Goal: Communication & Community: Ask a question

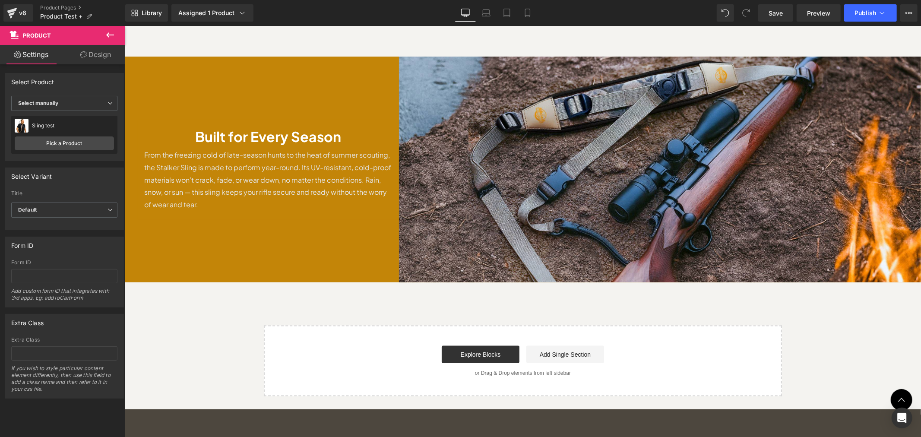
scroll to position [815, 0]
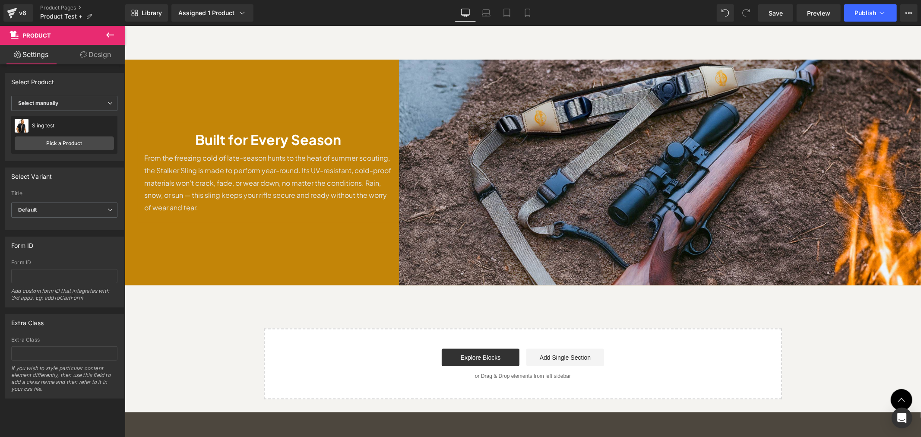
click at [104, 38] on button at bounding box center [110, 35] width 30 height 19
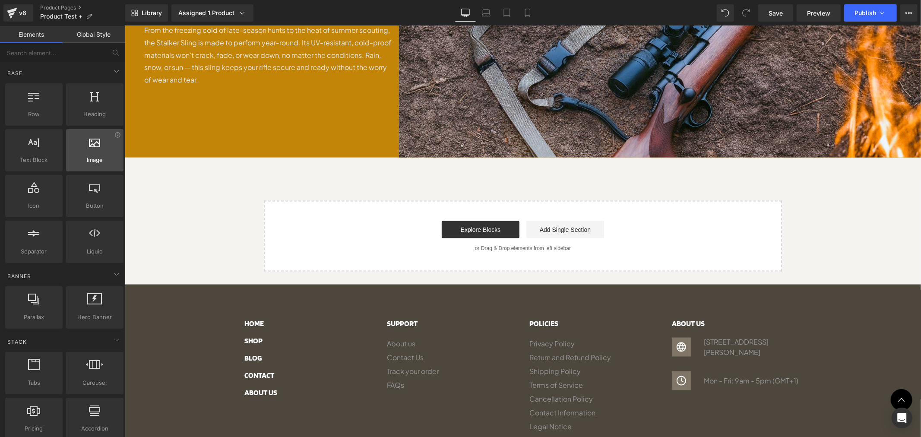
scroll to position [0, 0]
click at [42, 113] on span "Row" at bounding box center [34, 114] width 52 height 9
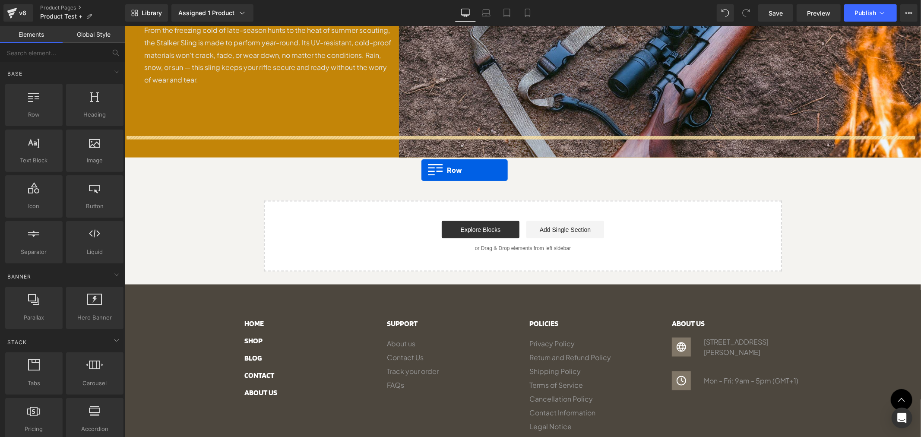
drag, startPoint x: 161, startPoint y: 134, endPoint x: 421, endPoint y: 170, distance: 262.8
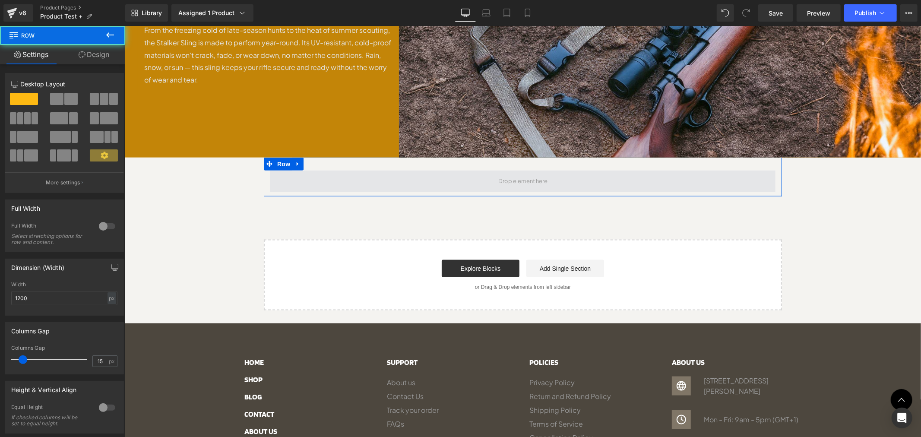
click at [467, 170] on span at bounding box center [522, 181] width 505 height 22
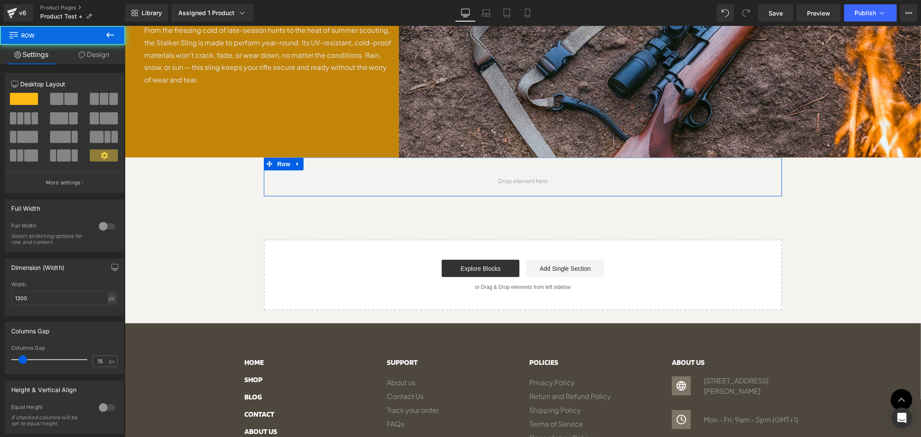
click at [60, 103] on span at bounding box center [56, 99] width 13 height 12
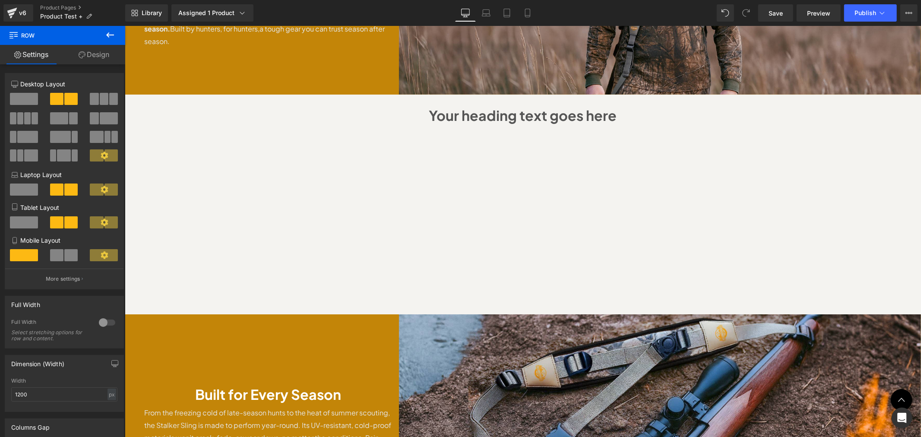
scroll to position [432, 0]
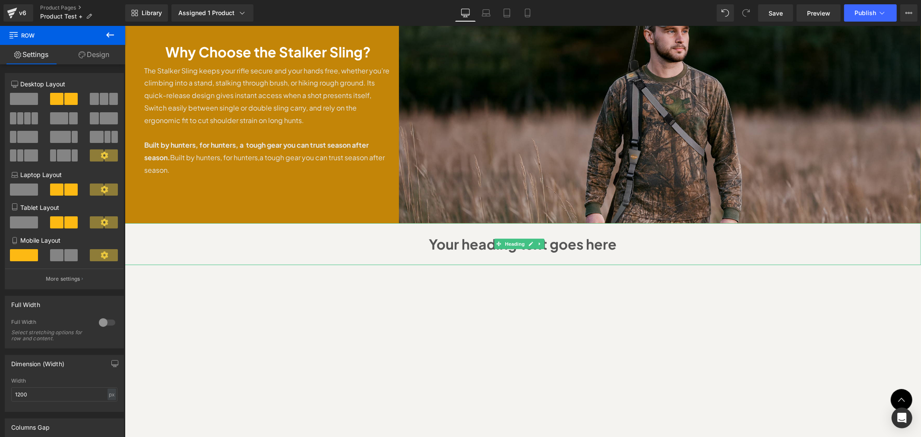
click at [722, 231] on h1 "Your heading text goes here" at bounding box center [522, 243] width 779 height 25
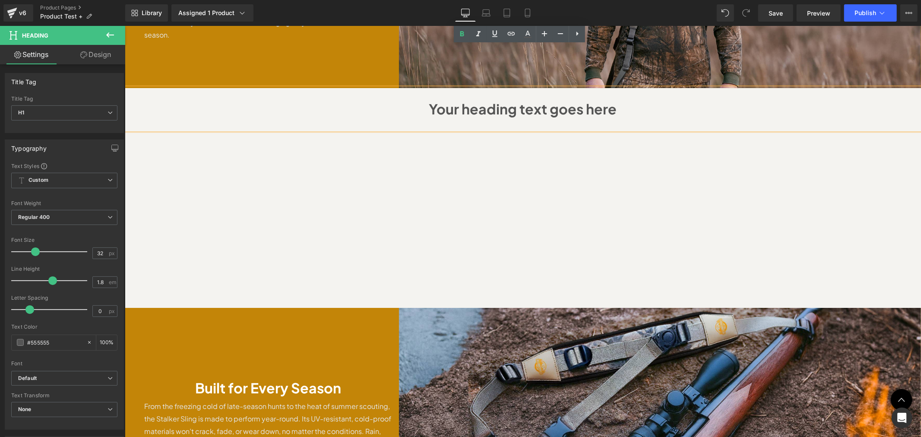
scroll to position [559, 0]
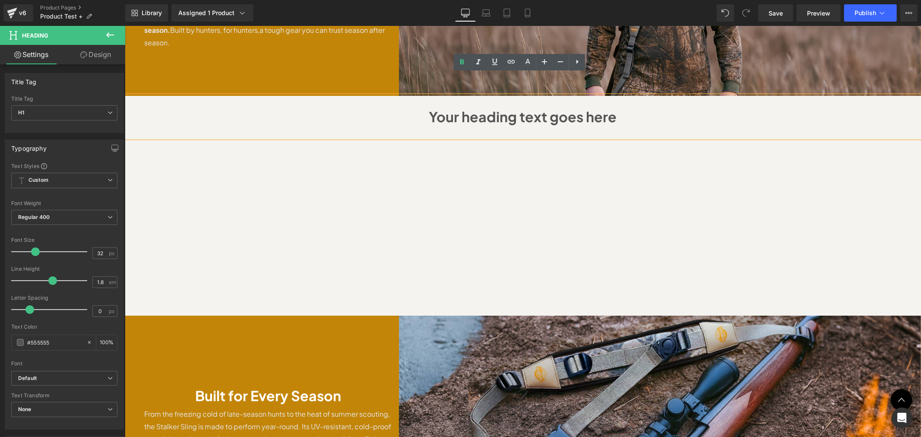
click at [173, 147] on div "Sale Off (P) Image" at bounding box center [522, 113] width 796 height 1162
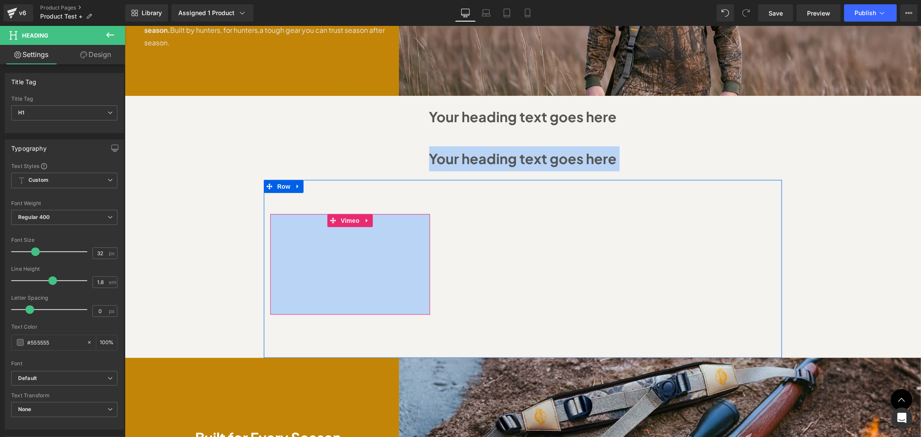
drag, startPoint x: 294, startPoint y: 130, endPoint x: 279, endPoint y: 205, distance: 76.1
click at [279, 205] on div "Sale Off (P) Image" at bounding box center [522, 134] width 796 height 1204
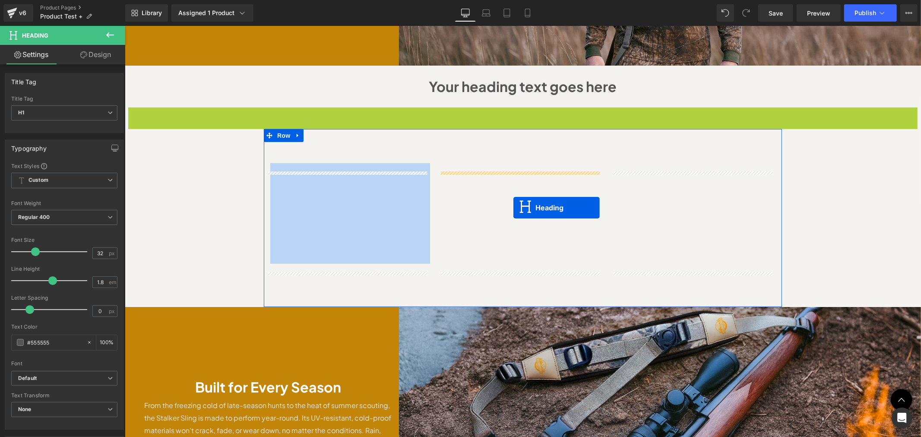
scroll to position [879, 0]
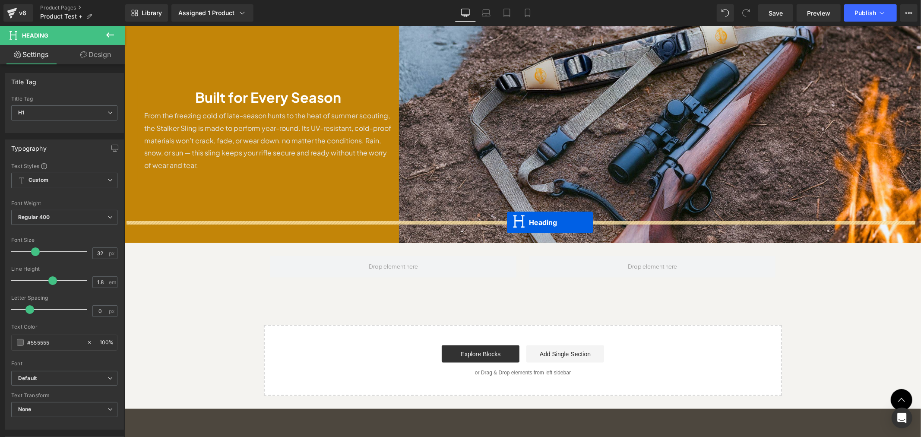
drag, startPoint x: 498, startPoint y: 136, endPoint x: 507, endPoint y: 222, distance: 86.8
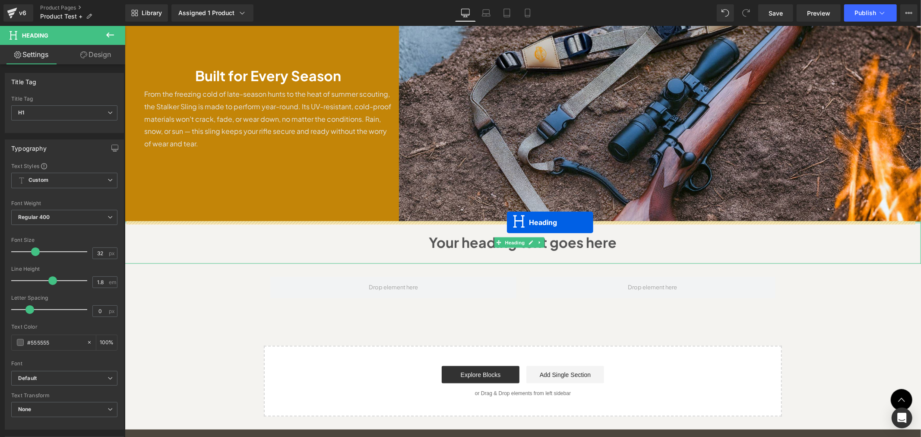
scroll to position [858, 0]
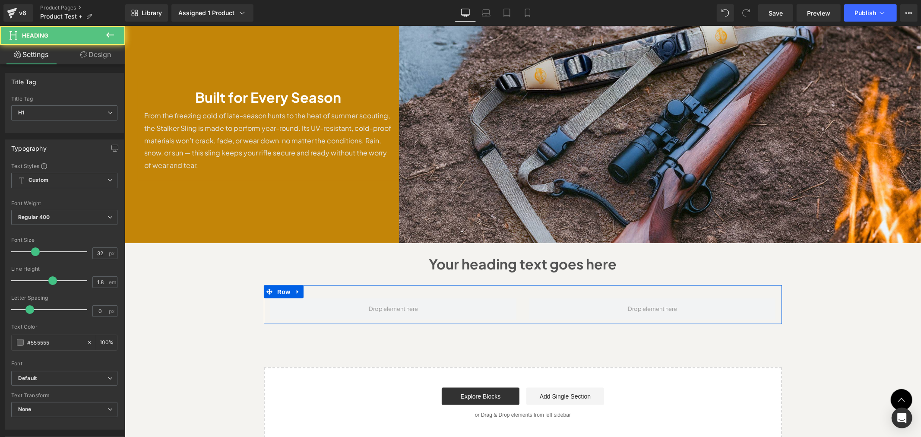
click at [764, 298] on span at bounding box center [652, 309] width 246 height 22
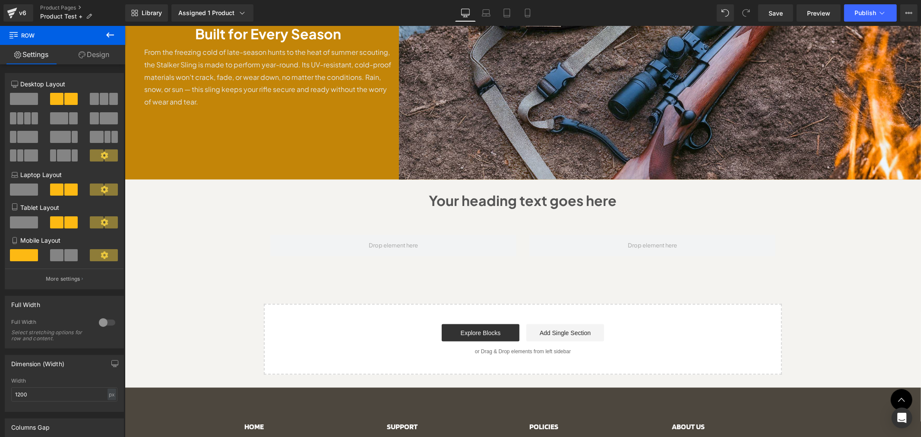
scroll to position [921, 0]
click at [100, 59] on link "Design" at bounding box center [94, 54] width 63 height 19
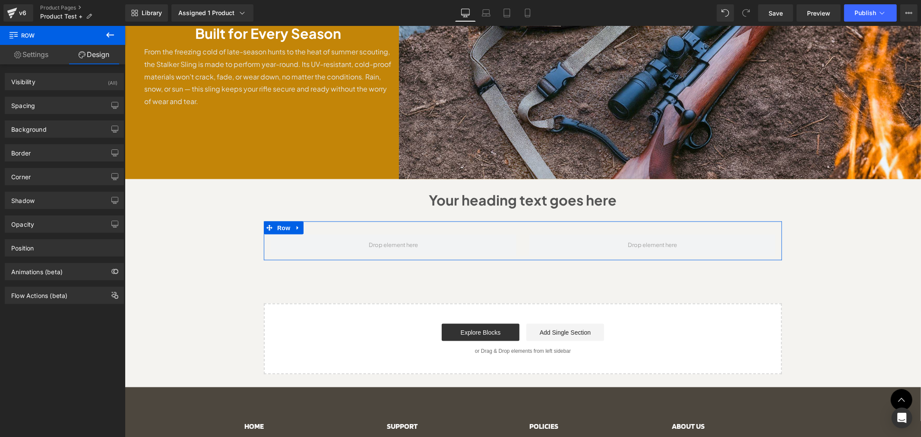
click at [18, 56] on icon at bounding box center [17, 54] width 7 height 7
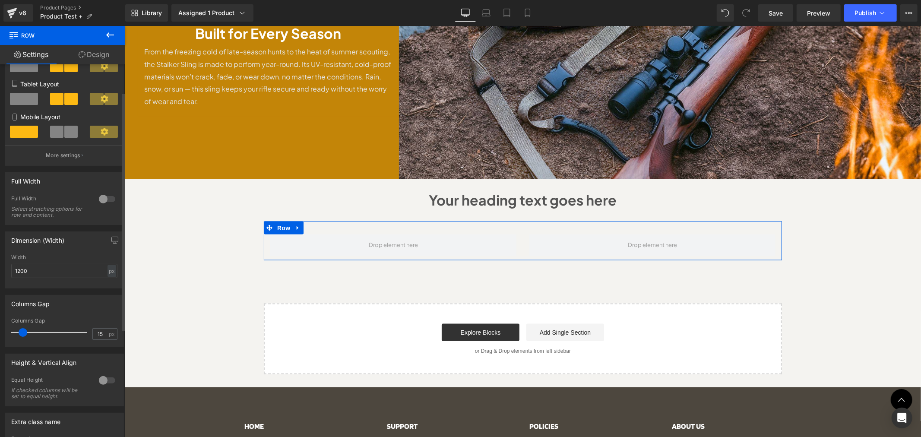
scroll to position [0, 0]
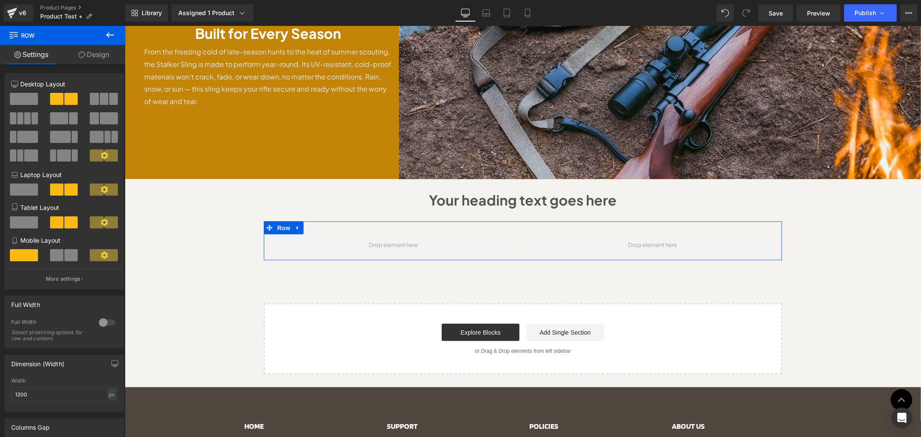
click at [89, 51] on link "Design" at bounding box center [94, 54] width 63 height 19
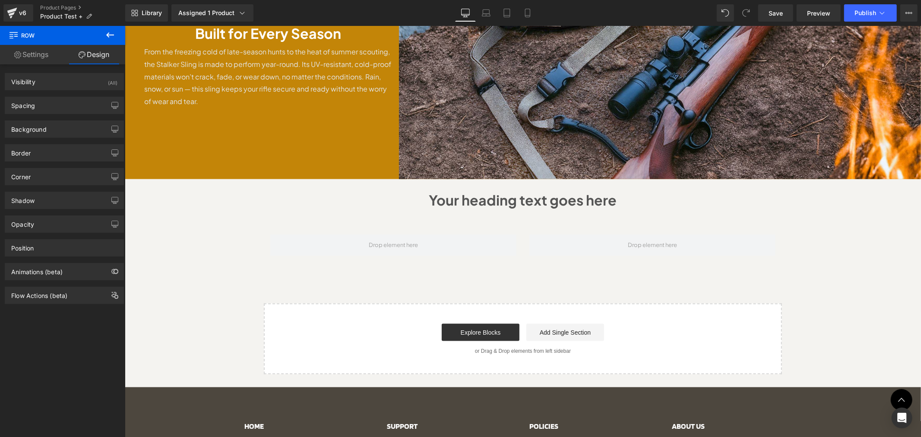
click at [110, 35] on icon at bounding box center [110, 35] width 10 height 10
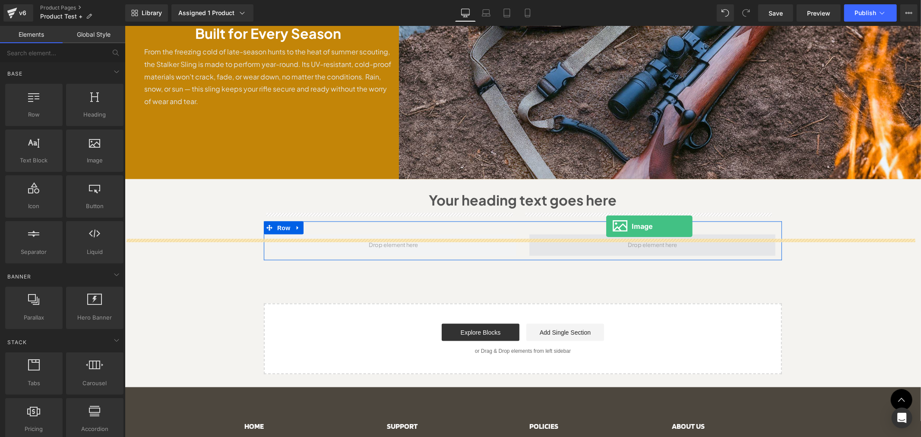
drag, startPoint x: 225, startPoint y: 183, endPoint x: 606, endPoint y: 226, distance: 383.3
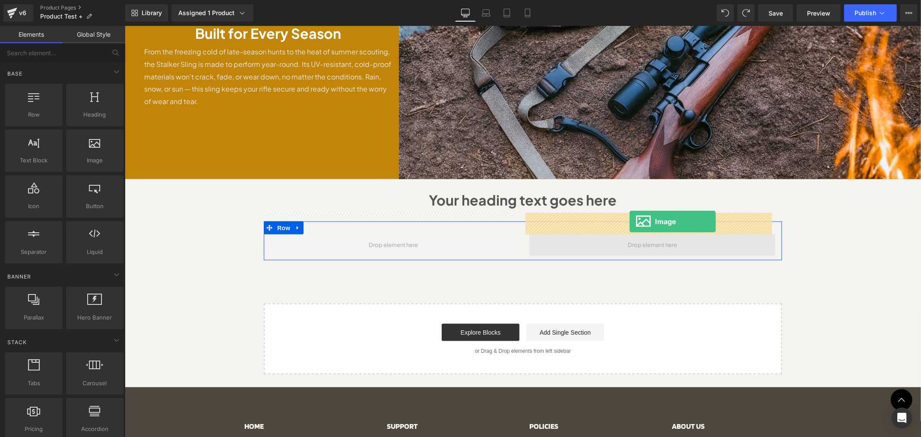
drag, startPoint x: 222, startPoint y: 174, endPoint x: 629, endPoint y: 221, distance: 409.4
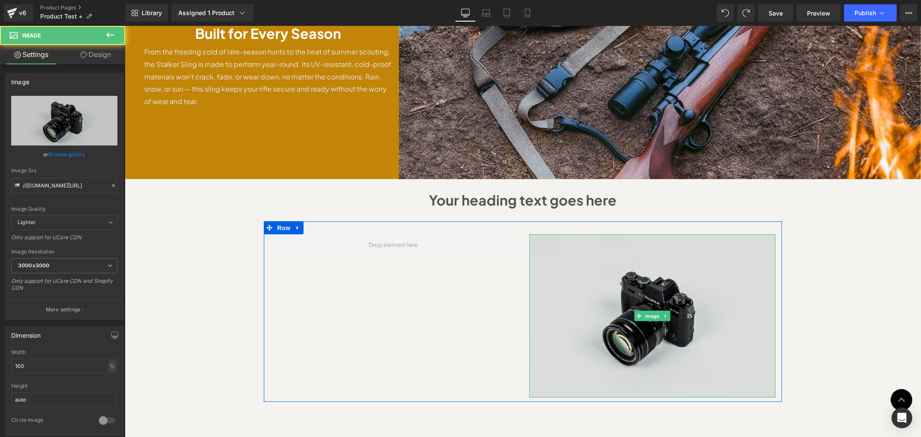
click at [665, 266] on img at bounding box center [652, 315] width 246 height 163
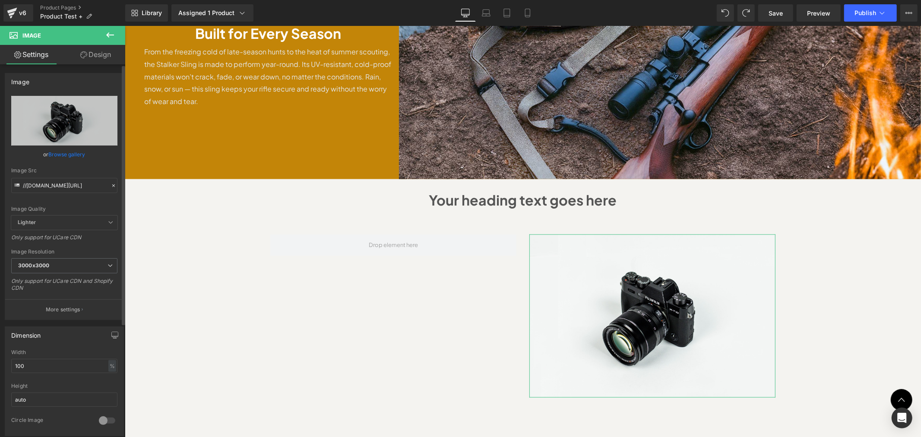
click at [60, 155] on link "Browse gallery" at bounding box center [67, 154] width 37 height 15
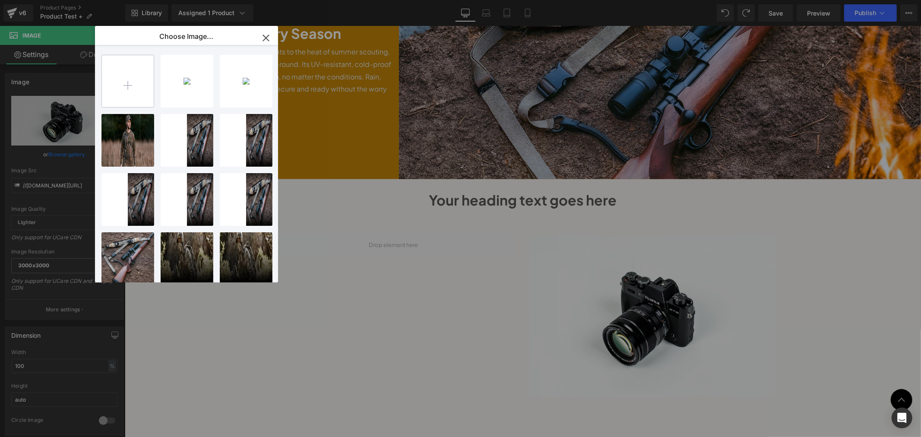
click at [129, 87] on input "file" at bounding box center [128, 81] width 52 height 52
click at [143, 76] on input "file" at bounding box center [128, 81] width 52 height 52
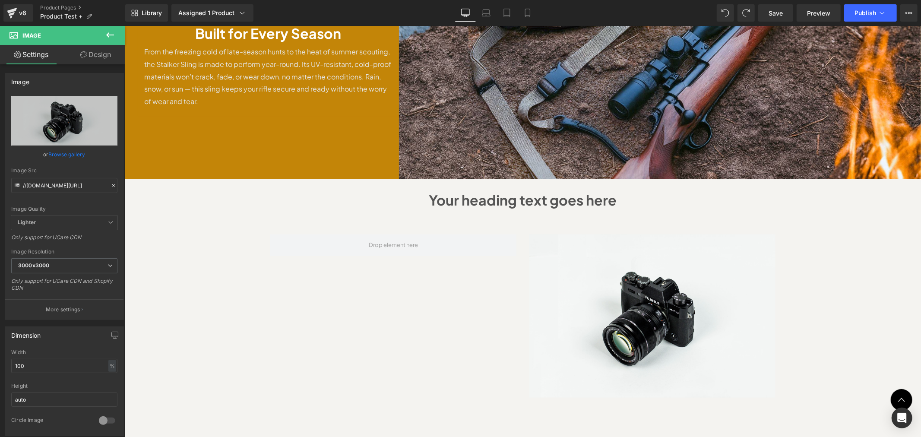
click at [105, 36] on icon at bounding box center [110, 35] width 10 height 10
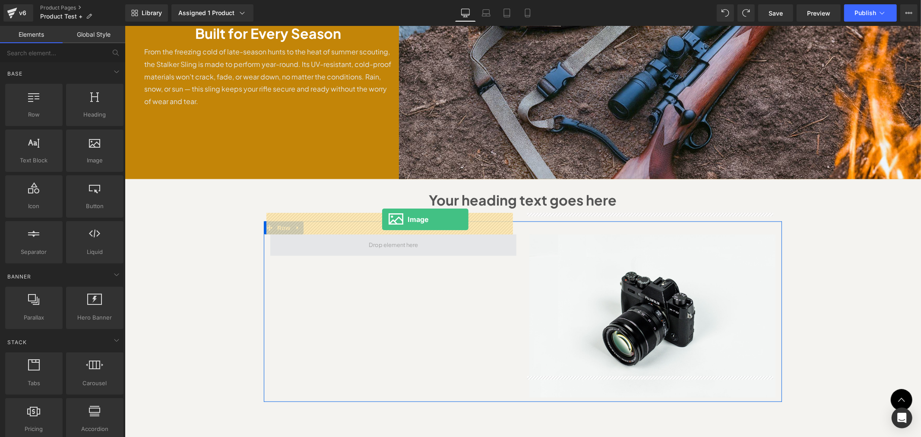
drag, startPoint x: 214, startPoint y: 184, endPoint x: 382, endPoint y: 218, distance: 171.2
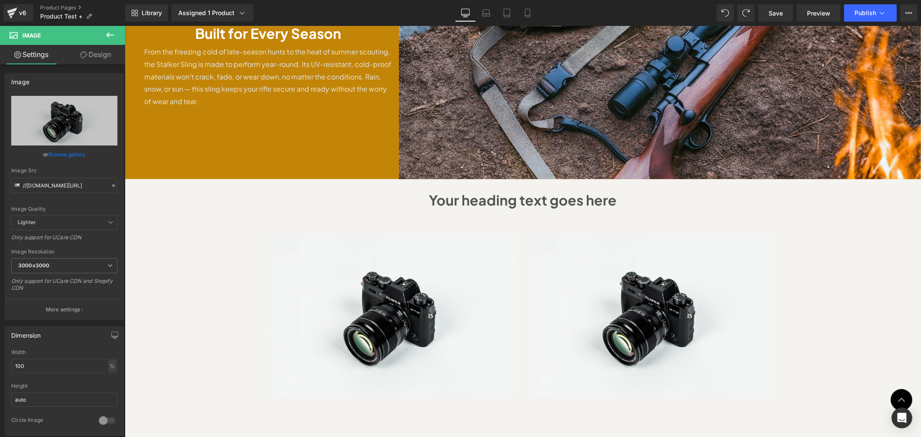
click at [112, 36] on icon at bounding box center [110, 35] width 10 height 10
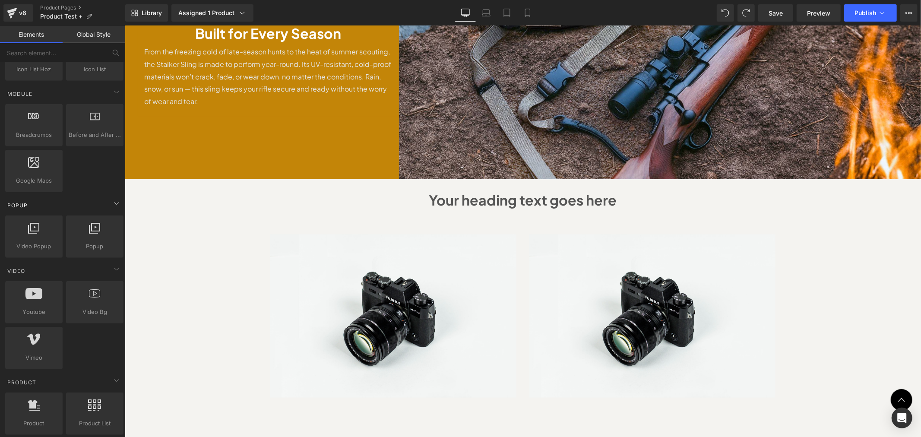
scroll to position [191, 0]
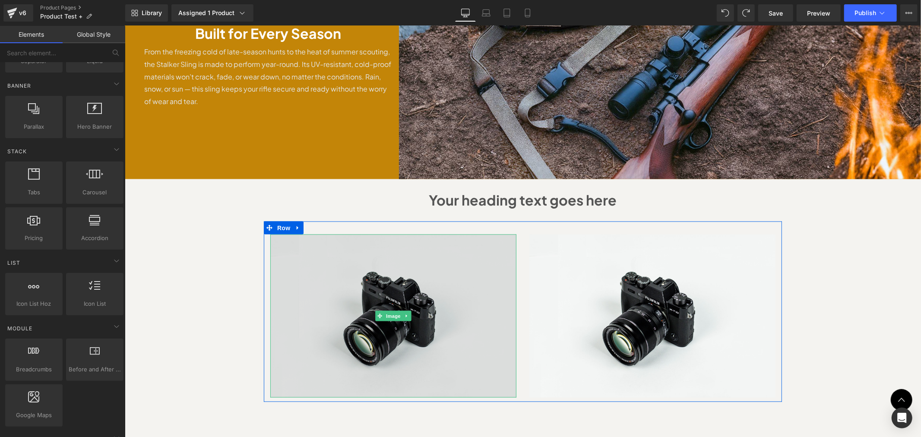
click at [400, 325] on img at bounding box center [393, 315] width 246 height 163
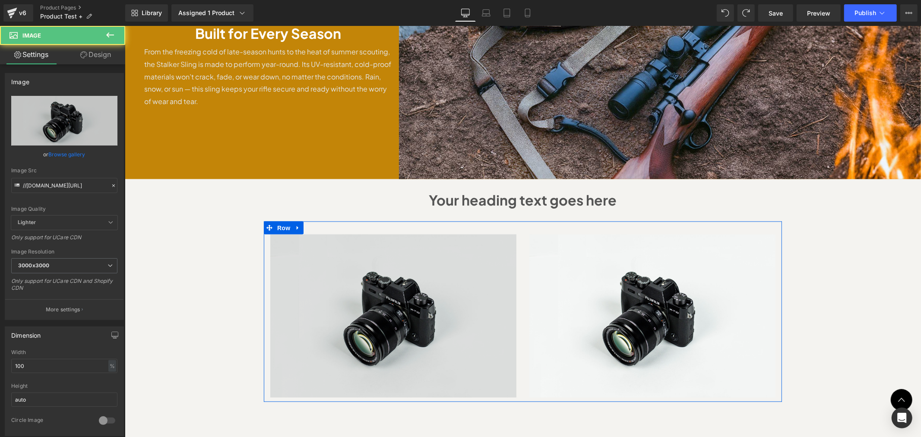
click at [304, 234] on img at bounding box center [393, 315] width 246 height 163
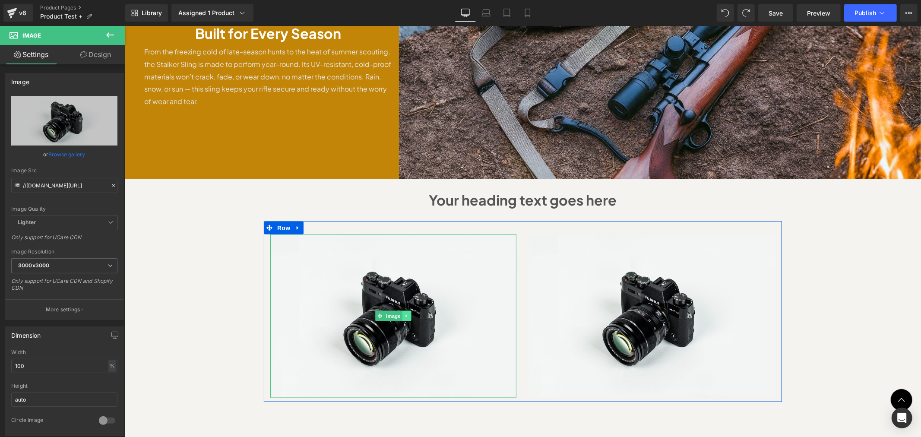
click at [404, 313] on icon at bounding box center [406, 315] width 5 height 5
click at [406, 310] on link at bounding box center [410, 315] width 9 height 10
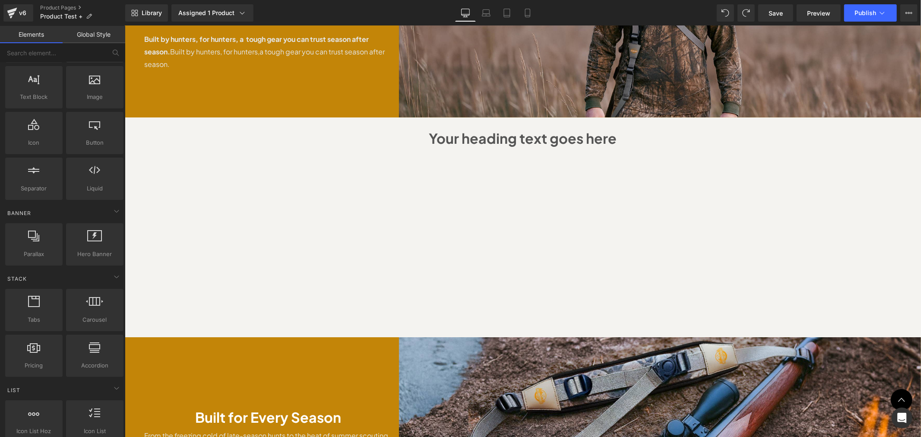
scroll to position [730, 0]
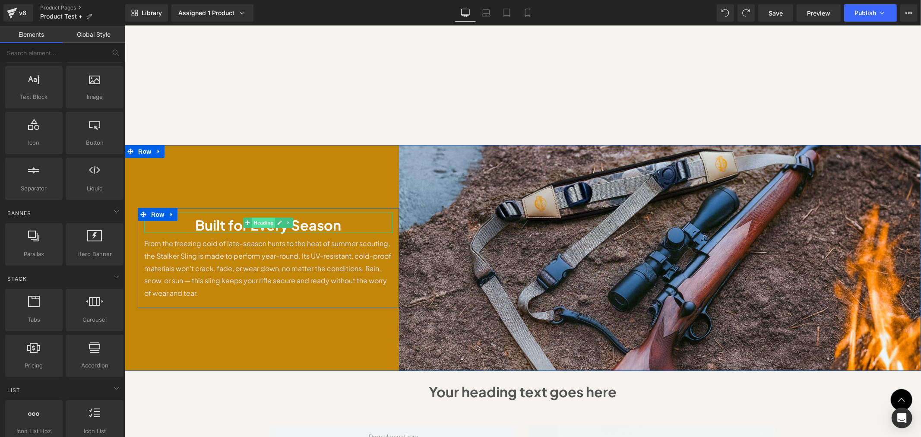
click at [252, 217] on span "Heading" at bounding box center [263, 222] width 23 height 10
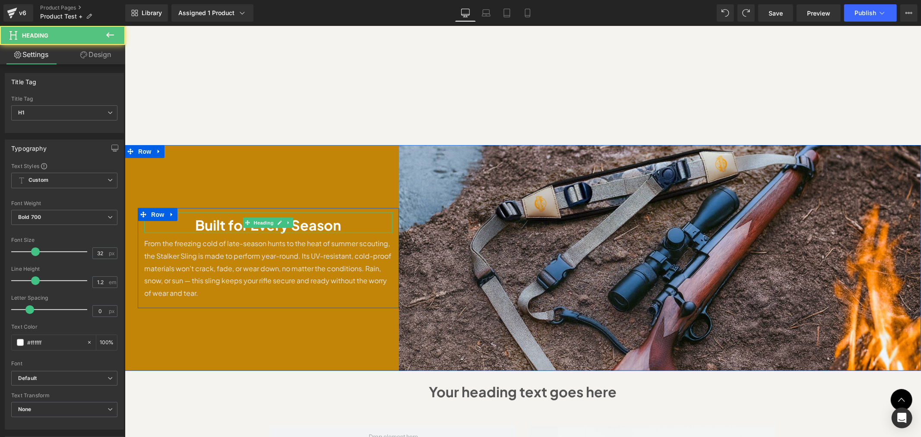
click at [313, 216] on h1 "Built for Every Season" at bounding box center [268, 224] width 248 height 16
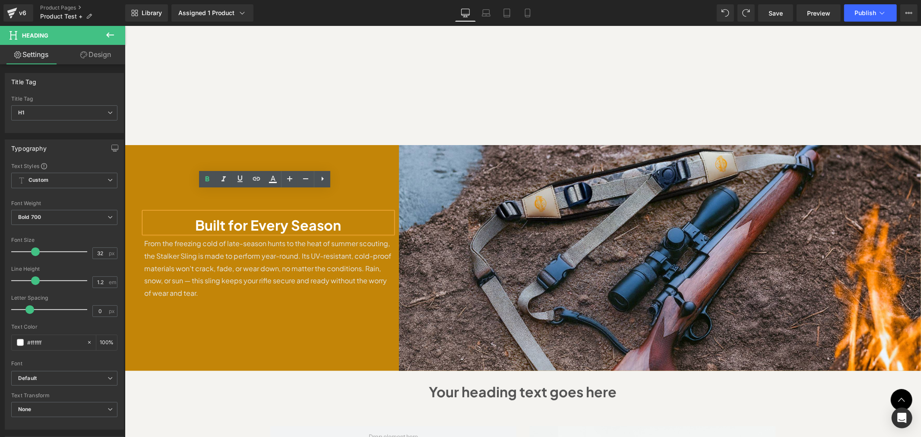
click at [246, 216] on h1 "Built for Every Season" at bounding box center [268, 224] width 248 height 16
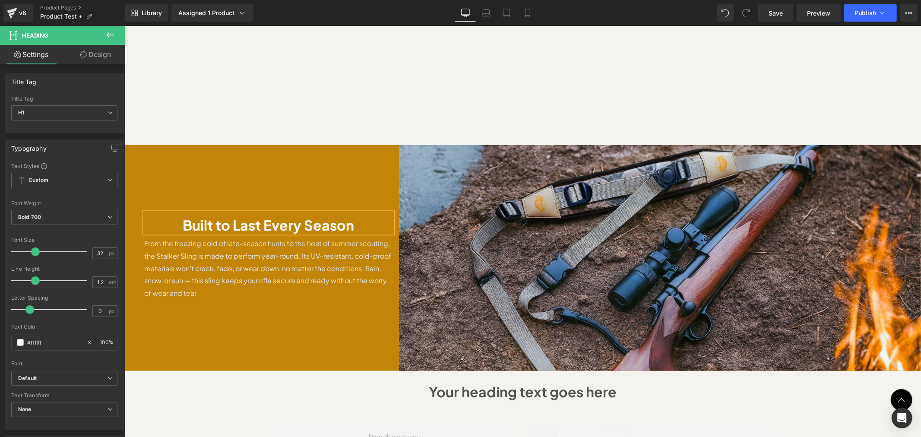
click at [227, 216] on h1 "Built to Last Every Season" at bounding box center [268, 224] width 248 height 16
click at [226, 216] on h1 "Built to Last Every Season" at bounding box center [268, 224] width 248 height 16
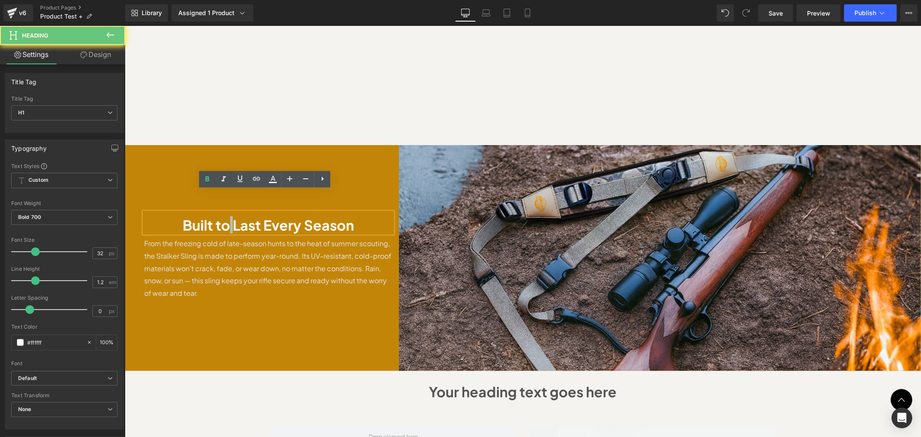
click at [225, 216] on h1 "Built to Last Every Season" at bounding box center [268, 224] width 248 height 16
click at [288, 291] on div "Built to Last Every Season Heading From the freezing cold of late-season hunts …" at bounding box center [267, 258] width 261 height 226
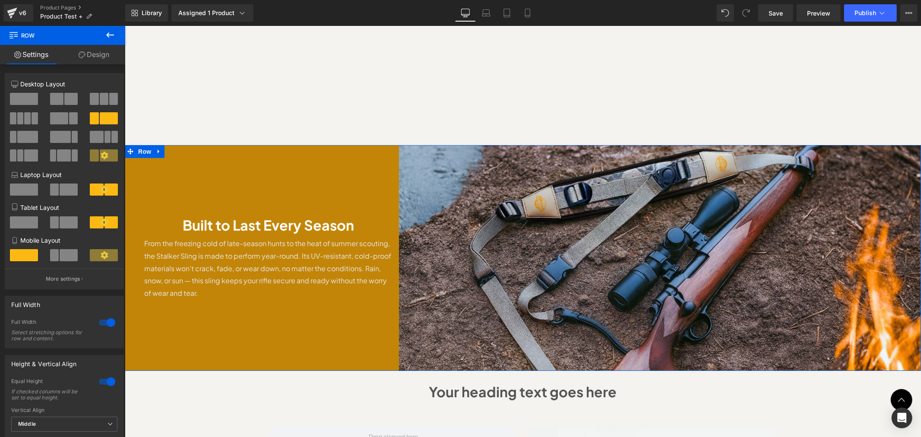
click at [323, 307] on div "Built to Last Every Season Heading From the freezing cold of late-season hunts …" at bounding box center [267, 258] width 261 height 226
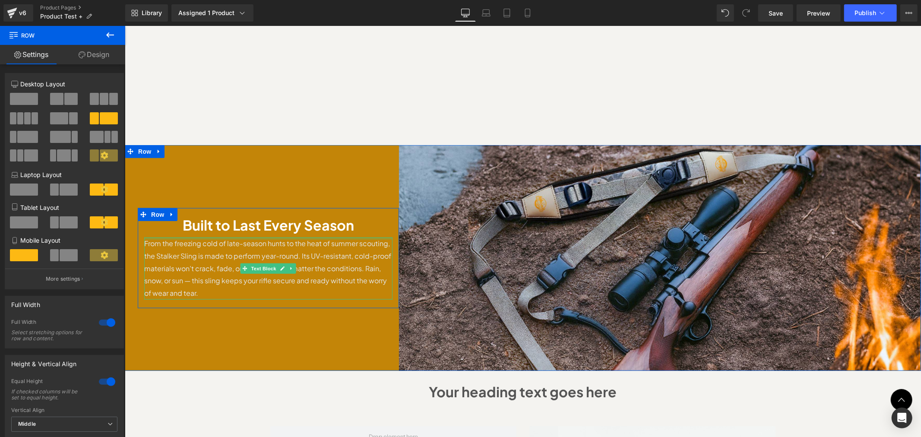
click at [124, 25] on div at bounding box center [124, 25] width 0 height 0
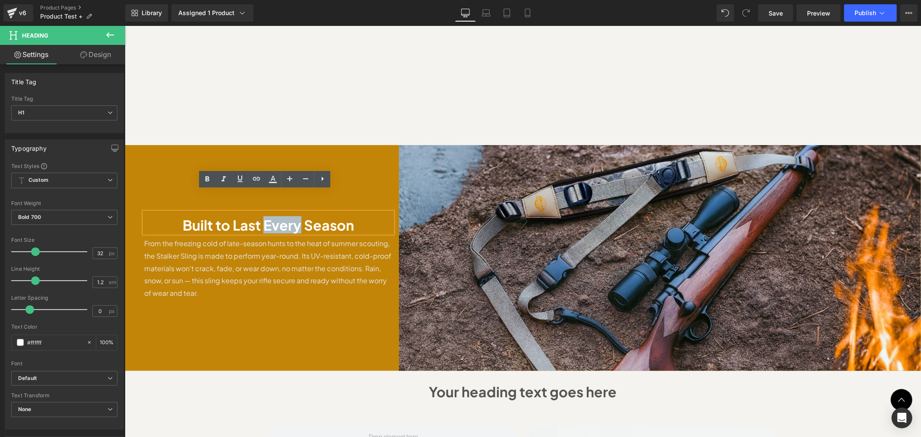
drag, startPoint x: 261, startPoint y: 203, endPoint x: 285, endPoint y: 207, distance: 24.6
click at [293, 216] on h1 "Built to Last Every Season" at bounding box center [268, 224] width 248 height 16
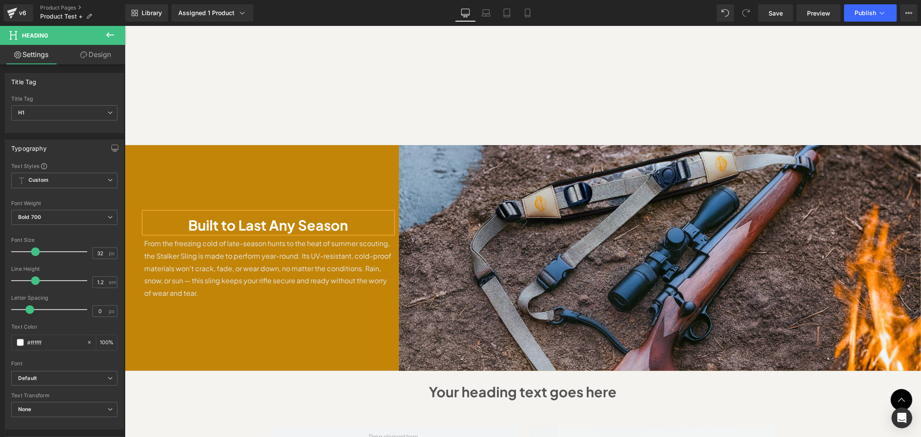
click at [298, 320] on div "Built to Last Any Season Heading From the freezing cold of late-season hunts to…" at bounding box center [267, 258] width 261 height 226
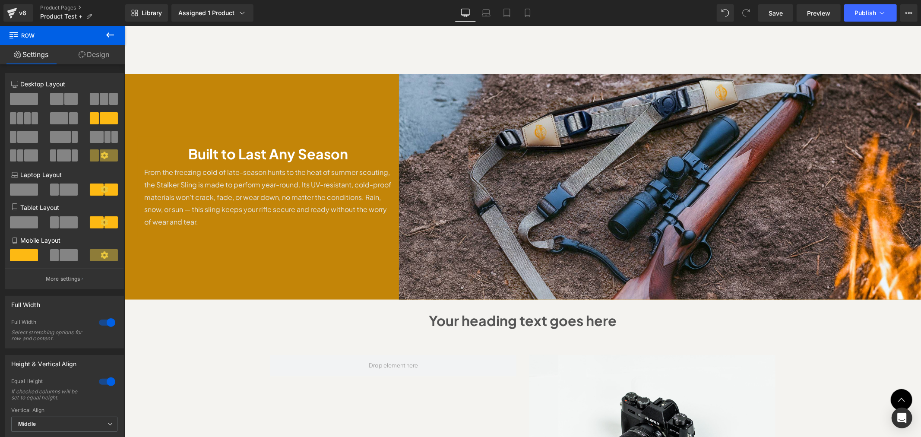
scroll to position [794, 0]
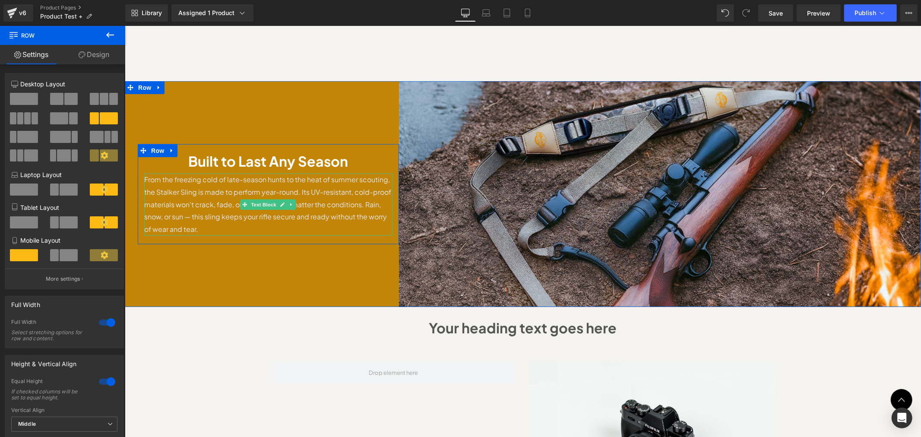
click at [188, 196] on p "From the freezing cold of late-season hunts to the heat of summer scouting, the…" at bounding box center [268, 204] width 248 height 62
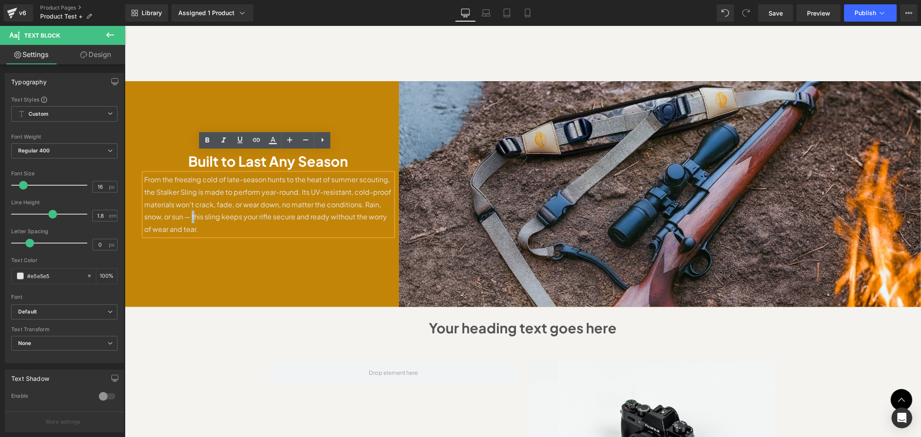
click at [189, 199] on p "From the freezing cold of late-season hunts to the heat of summer scouting, the…" at bounding box center [268, 204] width 248 height 62
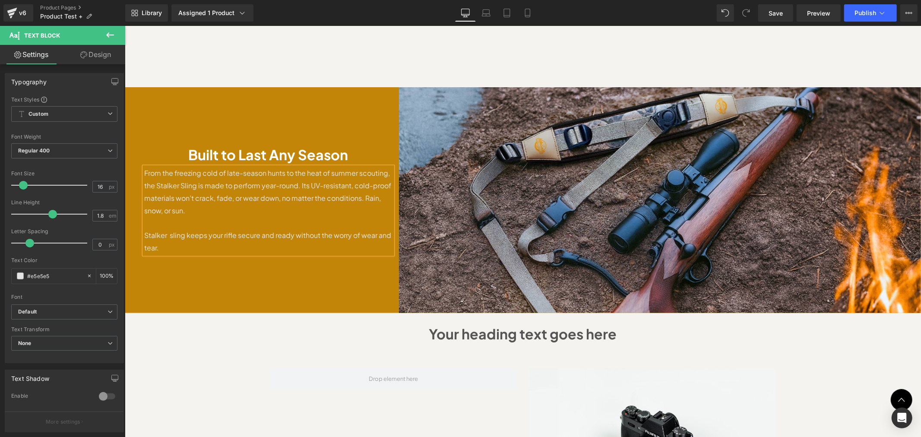
scroll to position [782, 0]
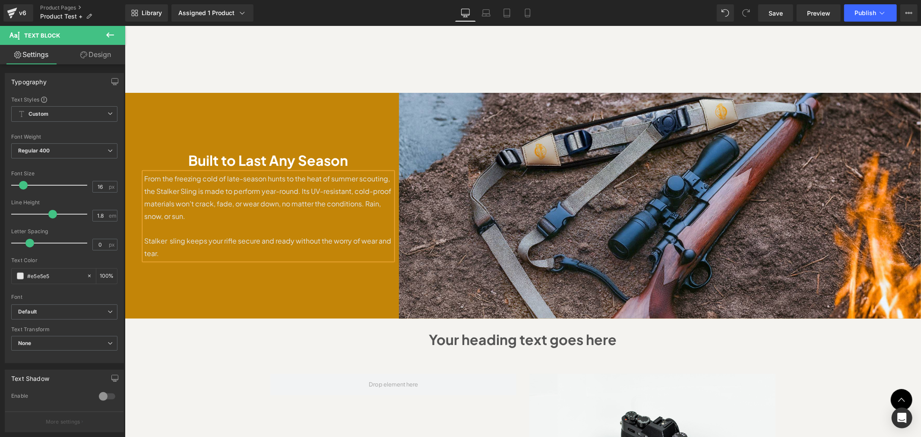
click at [246, 234] on p "Stalker sling keeps your rifle secure and ready without the worry of wear and t…" at bounding box center [268, 246] width 248 height 25
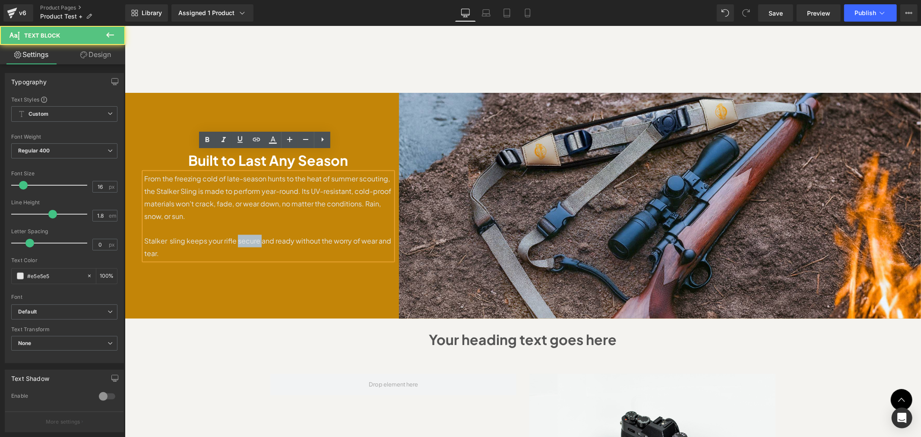
click at [246, 234] on p "Stalker sling keeps your rifle secure and ready without the worry of wear and t…" at bounding box center [268, 246] width 248 height 25
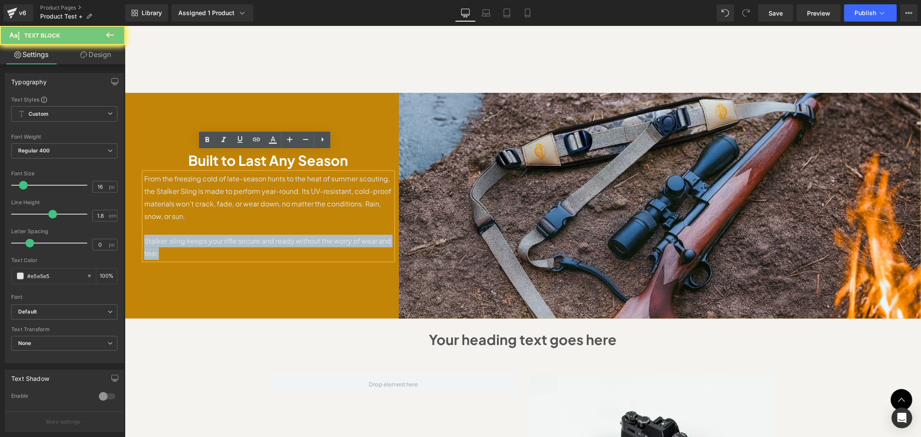
click at [244, 234] on p "Stalker sling keeps your rifle secure and ready without the worry of wear and t…" at bounding box center [268, 246] width 248 height 25
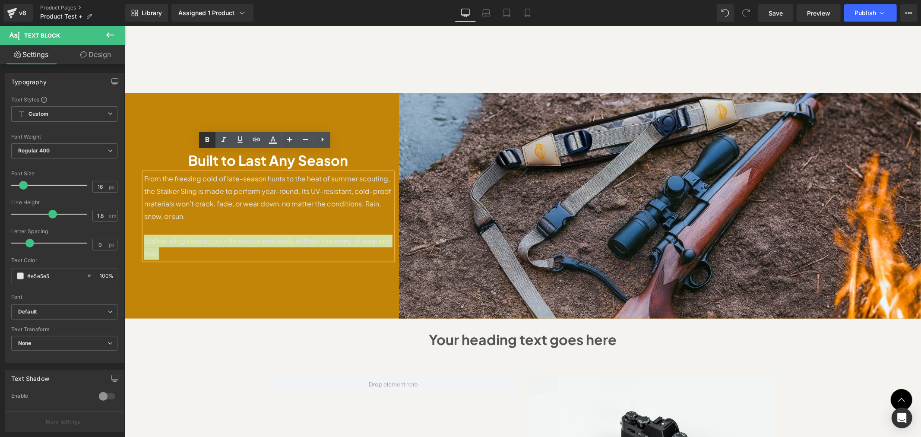
click at [205, 141] on icon at bounding box center [207, 140] width 10 height 10
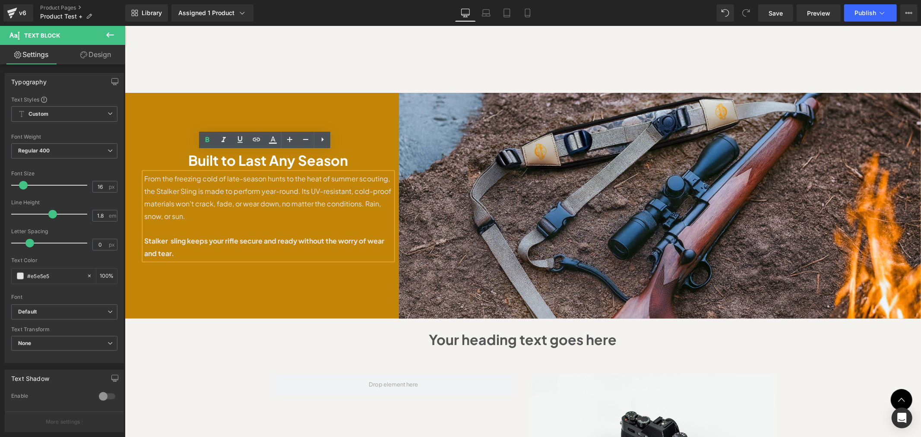
click at [274, 92] on div "Built to Last Any Season Heading From the freezing cold of late-season hunts to…" at bounding box center [267, 205] width 261 height 226
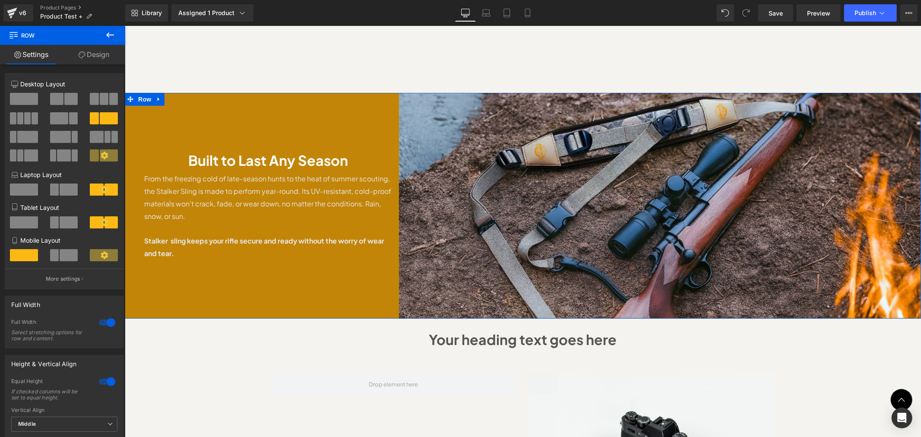
click at [354, 101] on div "Built to Last Any Season Heading From the freezing cold of late-season hunts to…" at bounding box center [267, 205] width 261 height 226
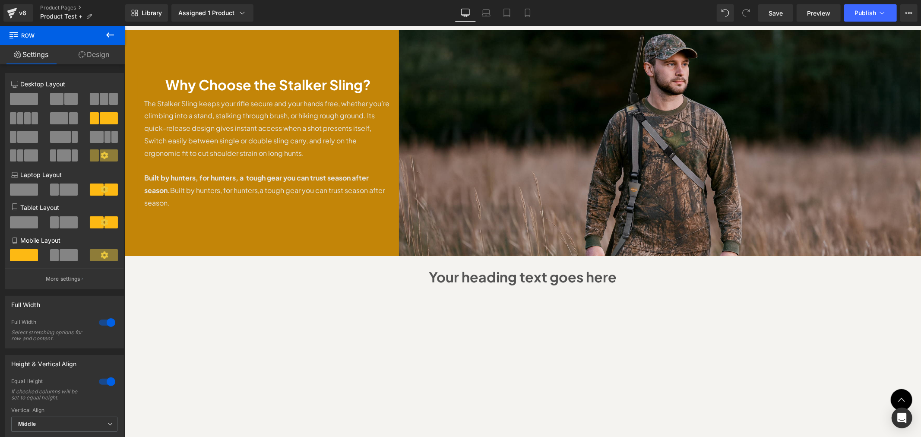
scroll to position [398, 0]
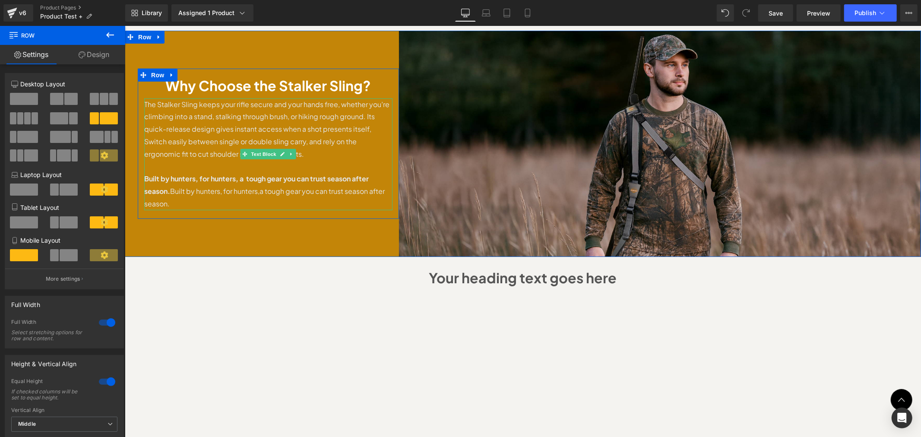
click at [232, 172] on p "Built by hunters, for hunters, a tough gear you can trust season after season. …" at bounding box center [268, 190] width 248 height 37
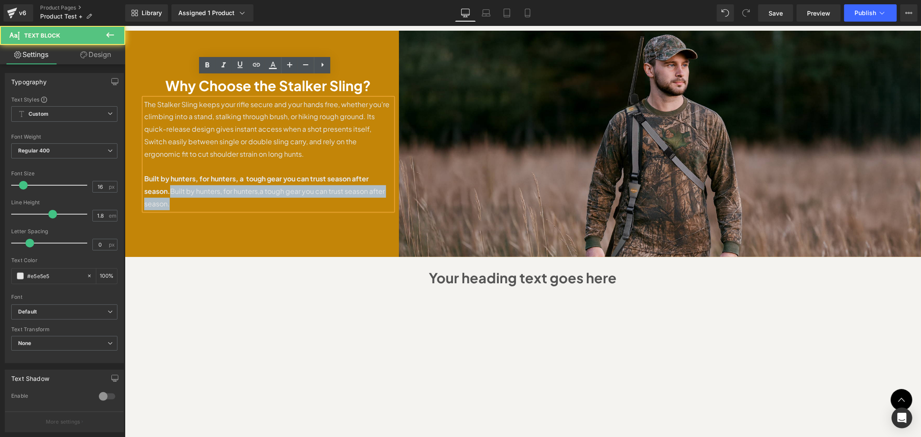
drag, startPoint x: 168, startPoint y: 167, endPoint x: 248, endPoint y: 183, distance: 82.2
click at [248, 183] on p "Built by hunters, for hunters, a tough gear you can trust season after season. …" at bounding box center [268, 190] width 248 height 37
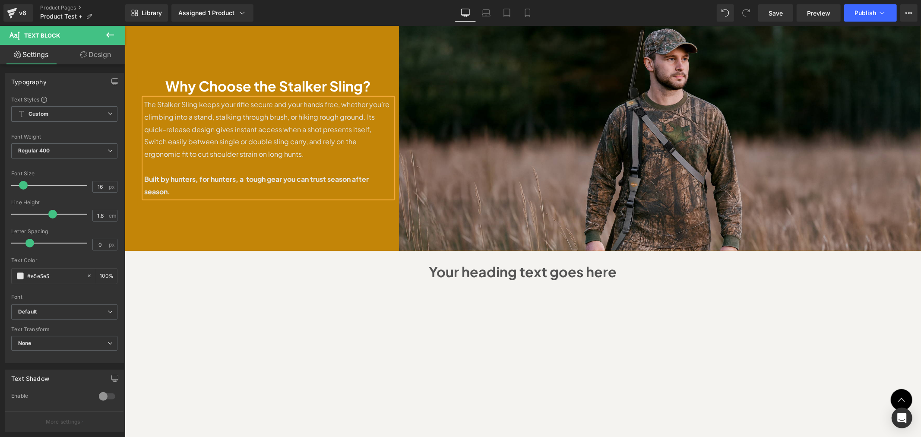
drag, startPoint x: 272, startPoint y: 200, endPoint x: 310, endPoint y: 208, distance: 37.9
click at [272, 201] on div "Why Choose the Stalker Sling? Heading The Stalker Sling keeps your rifle secure…" at bounding box center [267, 137] width 261 height 226
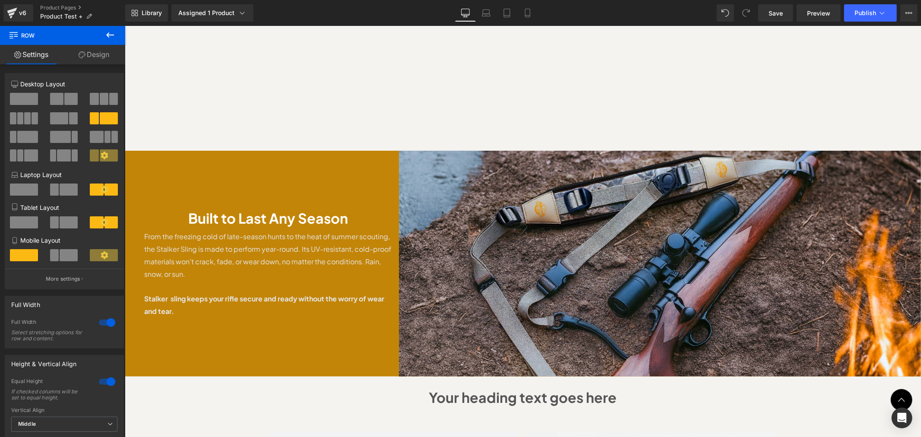
scroll to position [724, 0]
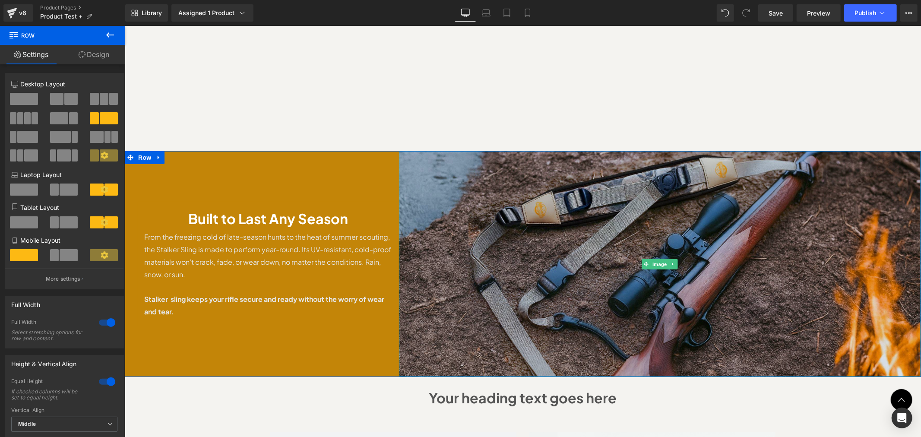
click at [477, 193] on img at bounding box center [660, 264] width 522 height 226
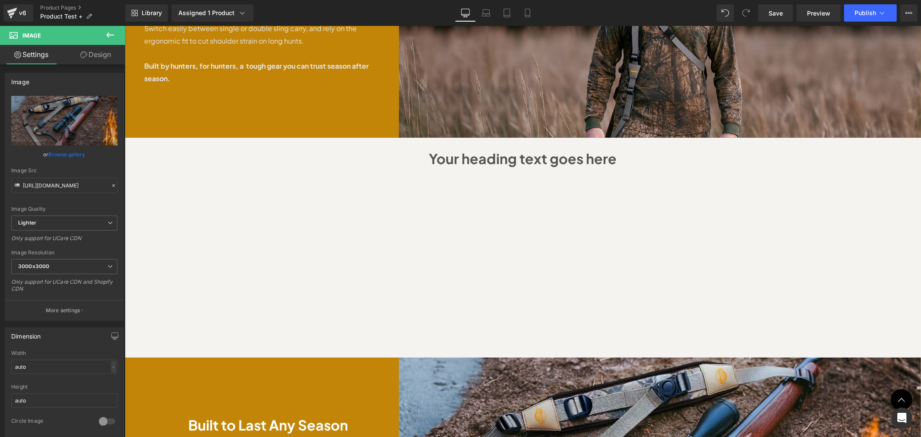
scroll to position [512, 0]
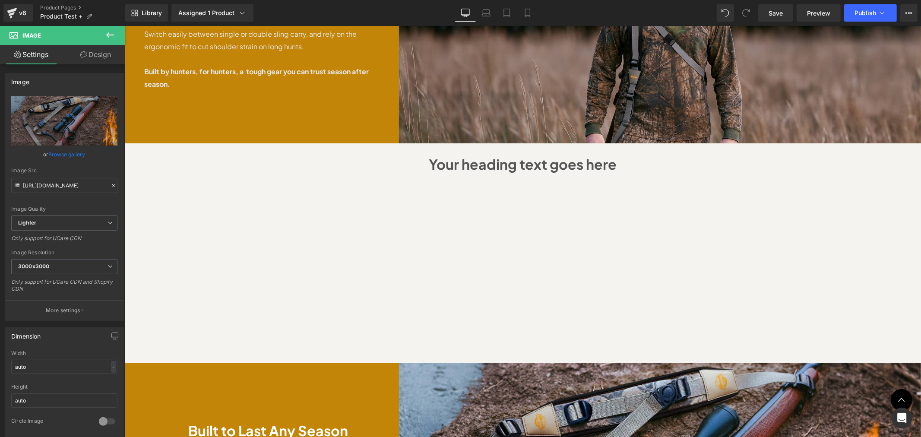
click at [788, 173] on div "Sale Off (P) Image" at bounding box center [522, 252] width 796 height 1346
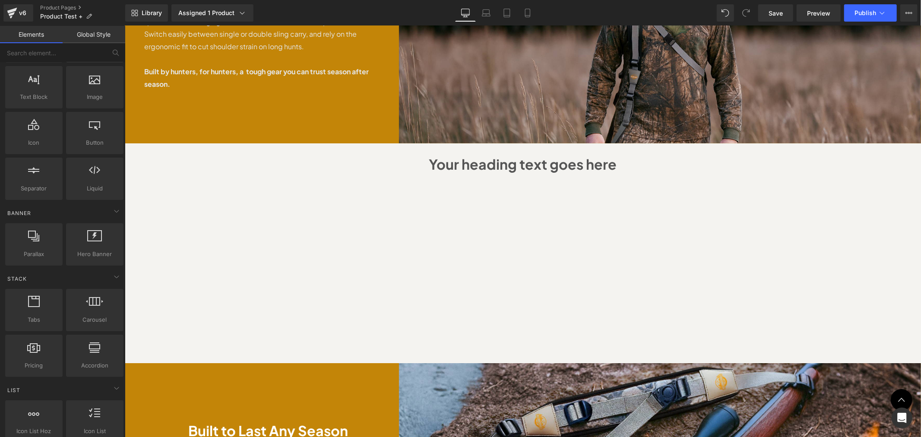
click at [803, 213] on div "Sale Off (P) Image" at bounding box center [522, 252] width 796 height 1346
click at [811, 186] on div "Sale Off (P) Image" at bounding box center [522, 252] width 796 height 1346
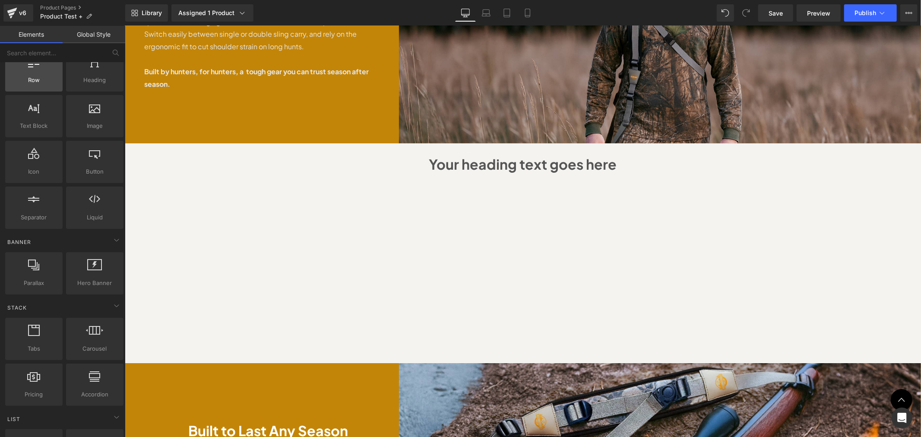
scroll to position [0, 0]
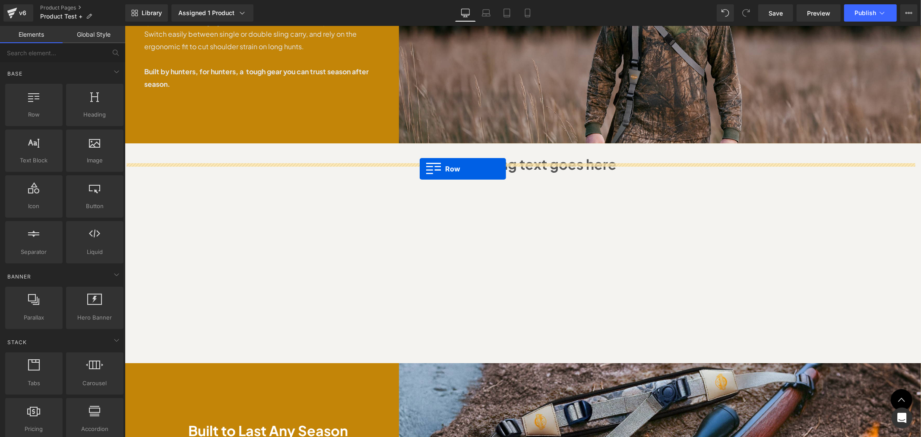
drag, startPoint x: 161, startPoint y: 134, endPoint x: 419, endPoint y: 169, distance: 261.0
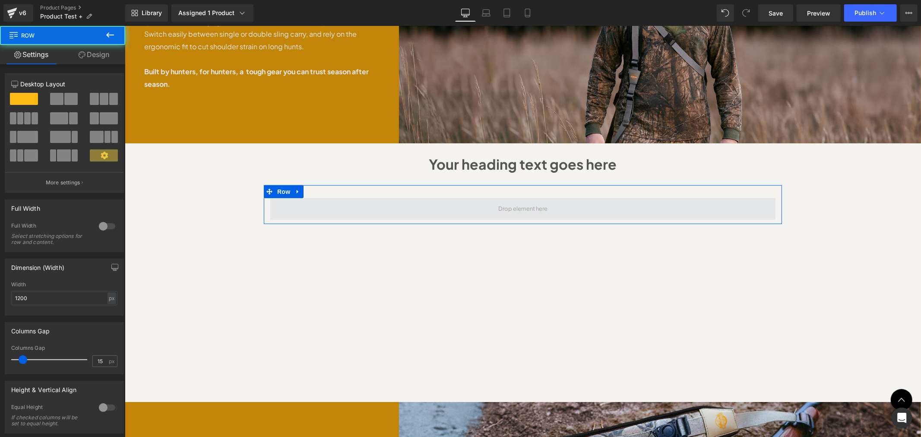
click at [440, 198] on span at bounding box center [522, 209] width 505 height 22
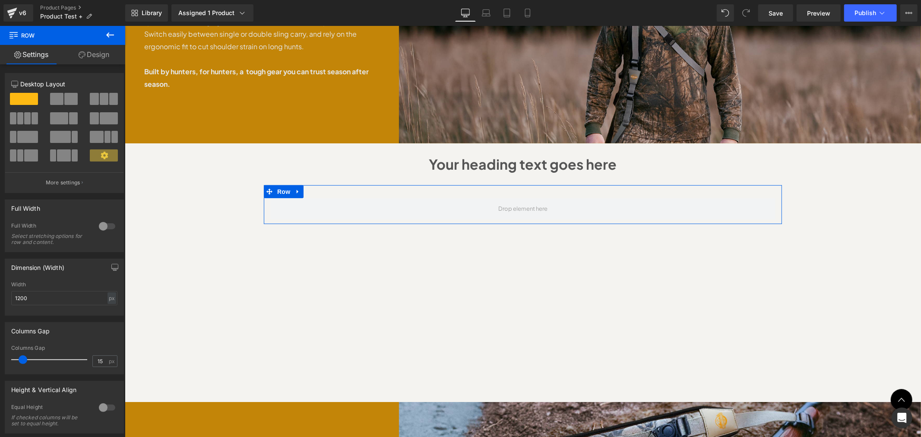
click at [66, 102] on span at bounding box center [70, 99] width 13 height 12
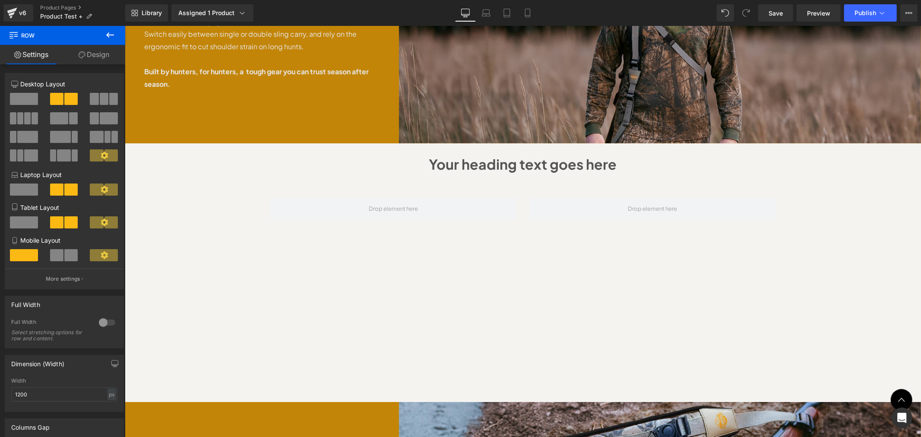
click at [101, 34] on button at bounding box center [110, 35] width 30 height 19
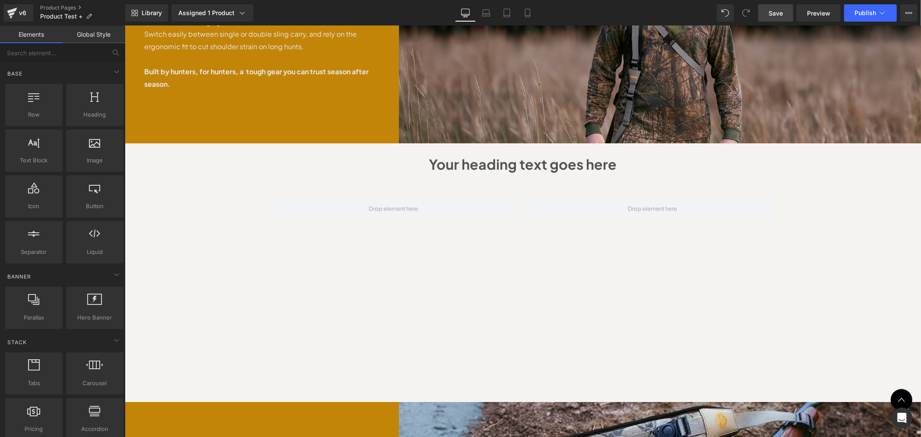
click at [782, 10] on span "Save" at bounding box center [776, 13] width 14 height 9
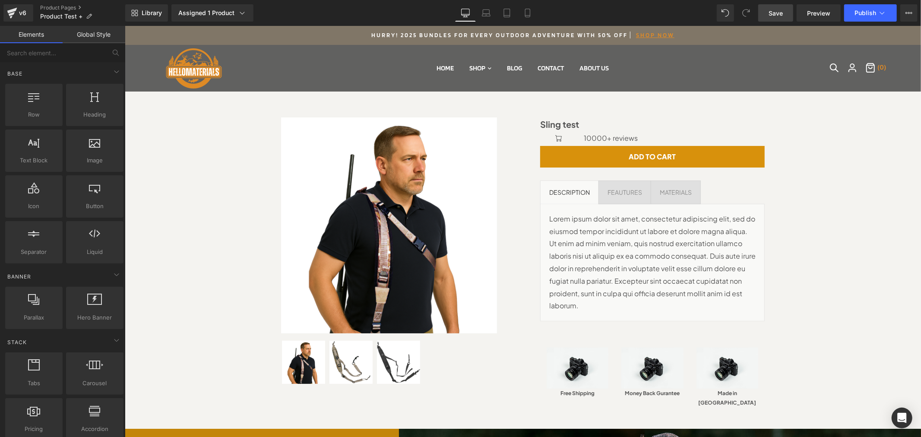
click at [826, 189] on div "Sale Off (P) Image" at bounding box center [523, 259] width 788 height 311
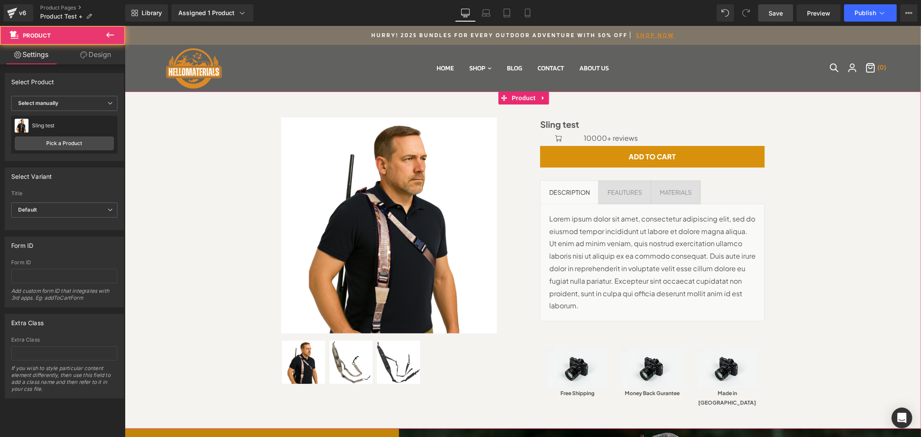
click at [826, 117] on div "Sale Off (P) Image" at bounding box center [523, 259] width 788 height 311
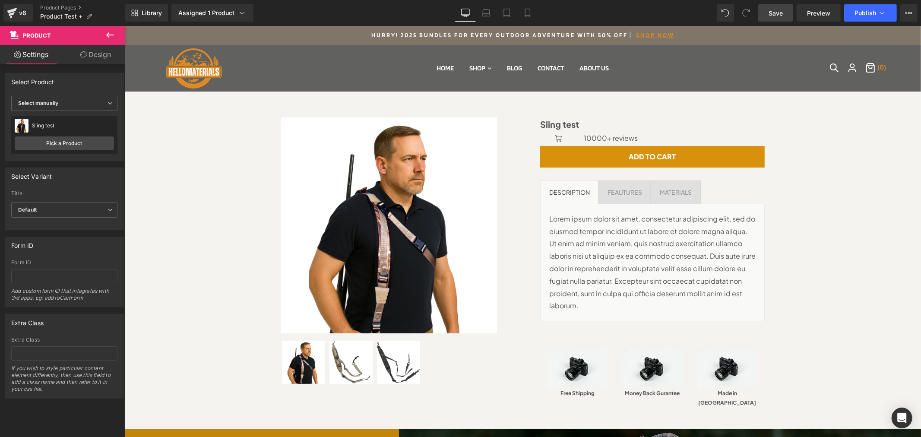
scroll to position [256, 0]
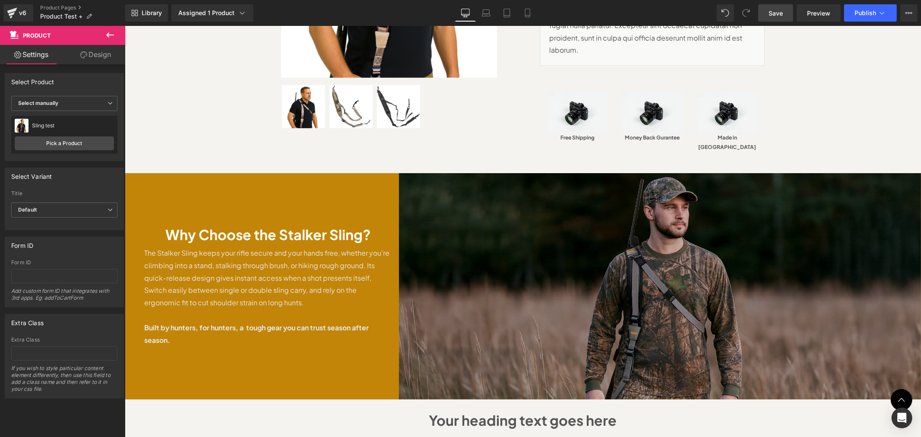
click at [832, 183] on img at bounding box center [660, 286] width 522 height 226
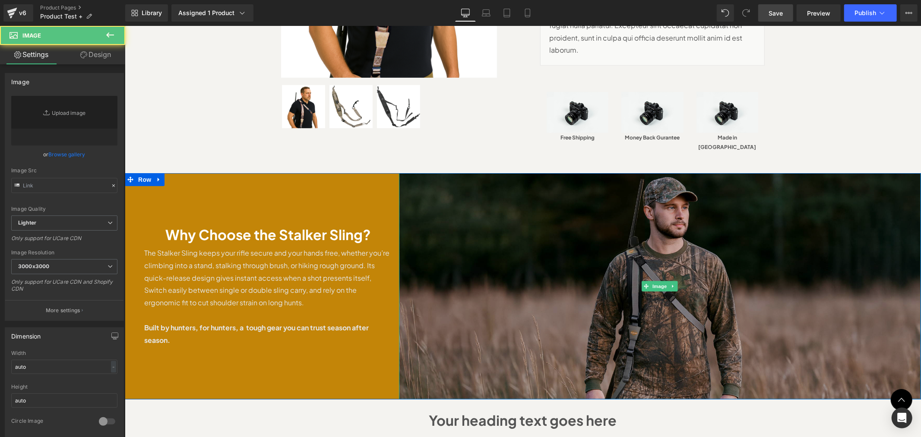
type input "[URL][DOMAIN_NAME]"
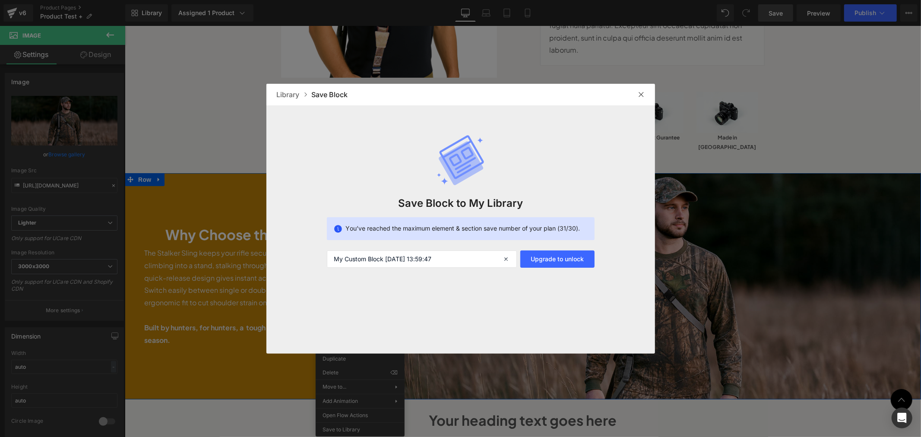
click at [640, 91] on img at bounding box center [641, 94] width 7 height 7
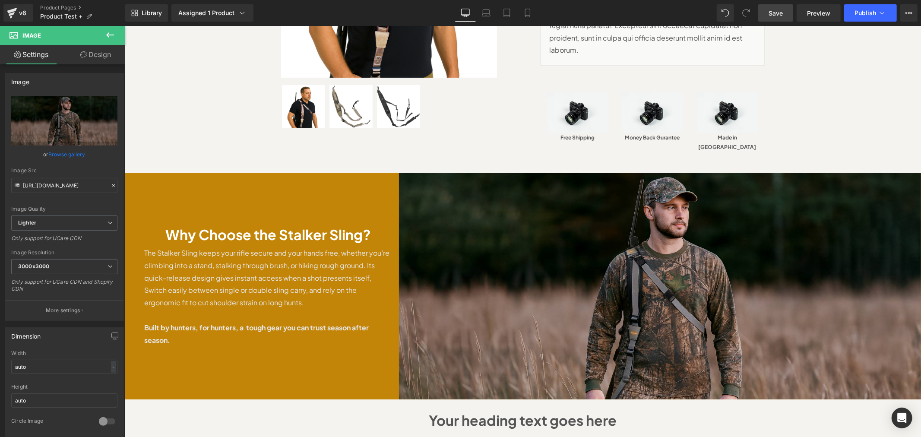
scroll to position [0, 0]
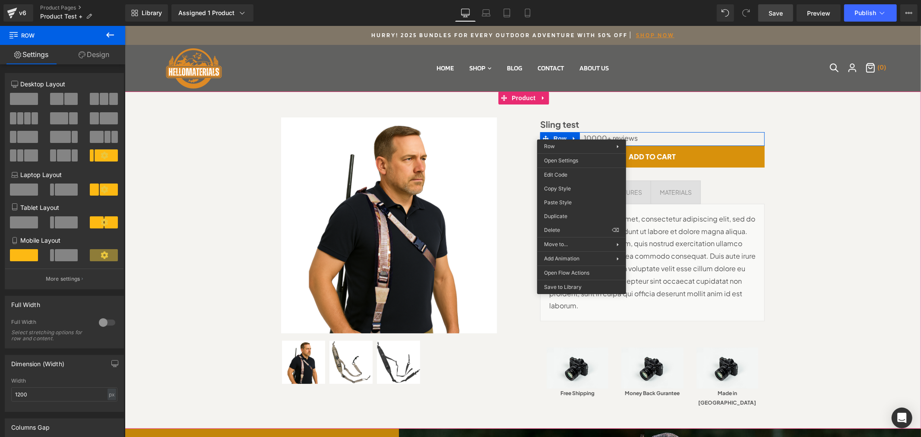
click at [824, 191] on div "Sale Off (P) Image" at bounding box center [523, 259] width 788 height 311
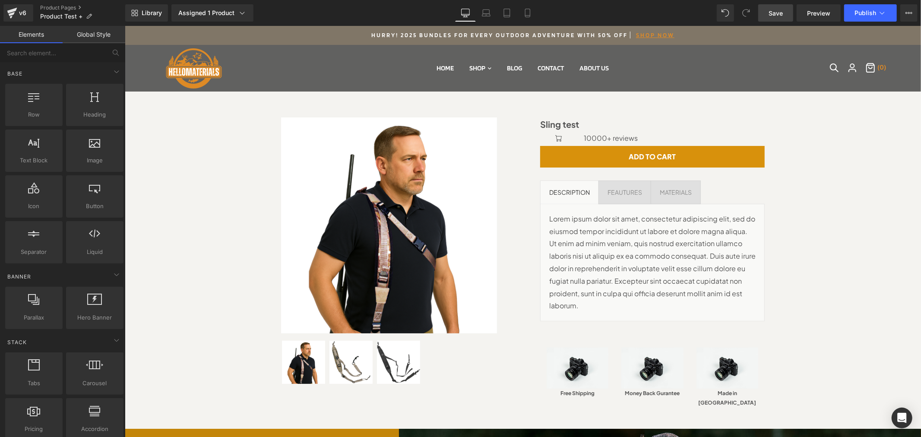
click at [806, 82] on div "Home Shop Hunting Hunting Apparel Hunting Gear Hunting Optics Blog Contact Abou…" at bounding box center [522, 67] width 719 height 47
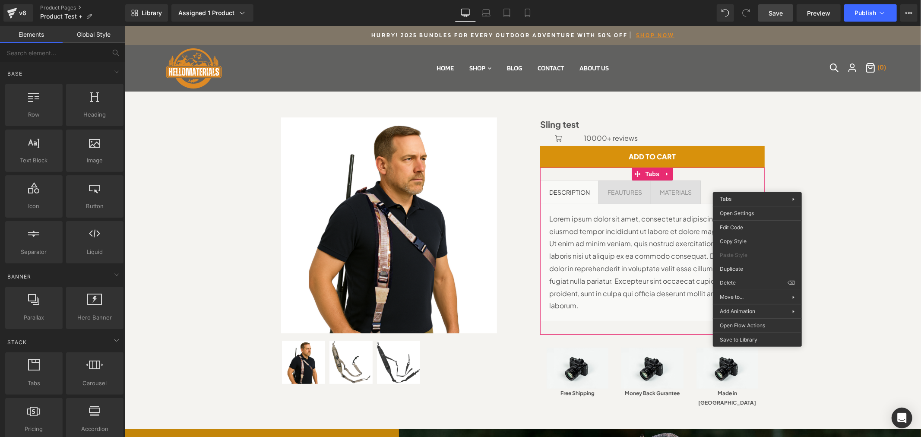
click at [858, 171] on div "Sale Off (P) Image" at bounding box center [523, 259] width 788 height 311
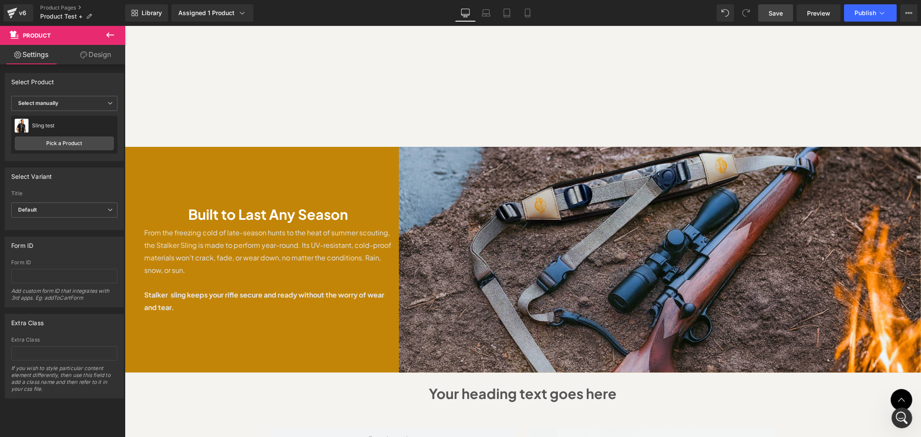
scroll to position [767, 0]
click at [104, 39] on button at bounding box center [110, 35] width 30 height 19
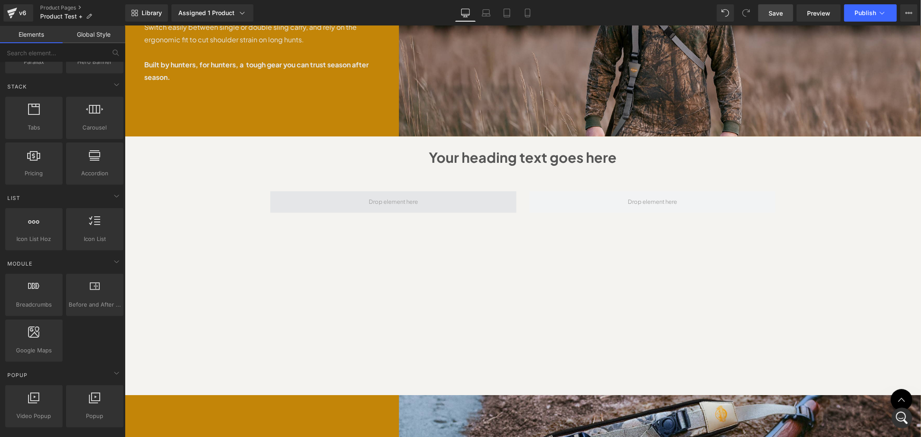
scroll to position [576, 0]
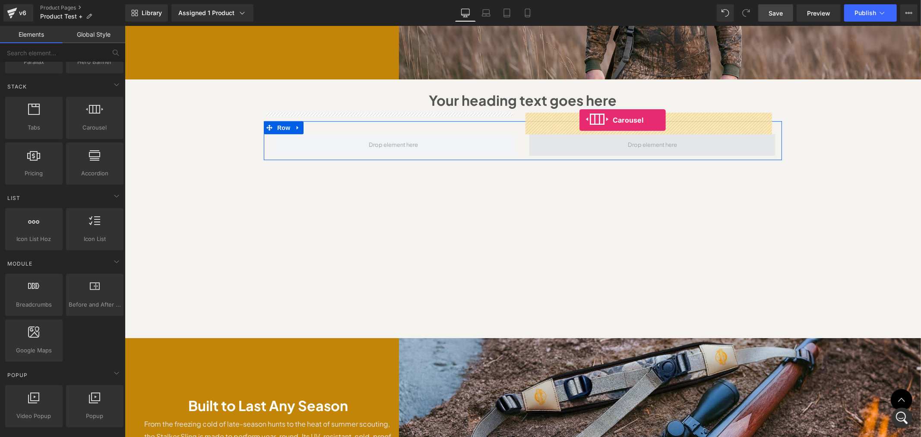
drag, startPoint x: 225, startPoint y: 153, endPoint x: 579, endPoint y: 119, distance: 355.3
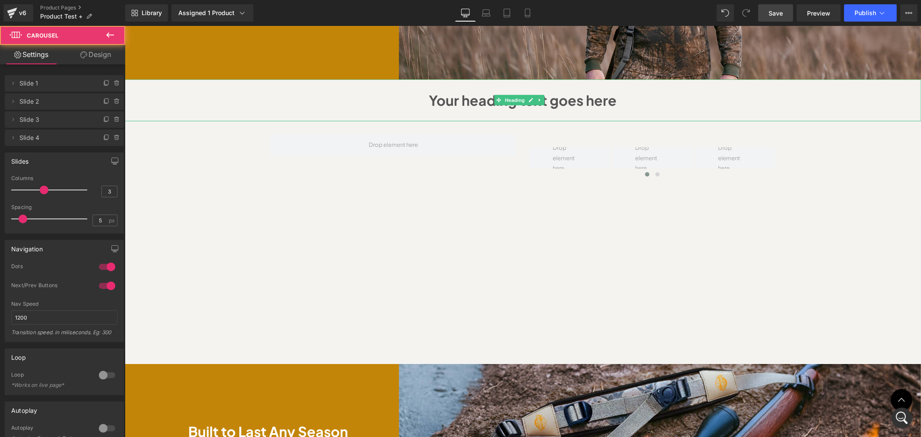
click at [558, 88] on h1 "Your heading text goes here" at bounding box center [522, 100] width 779 height 25
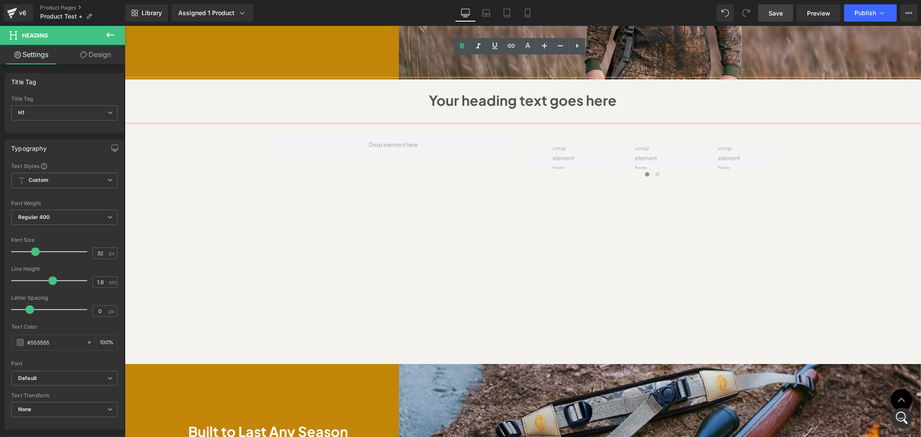
click at [766, 97] on div "Your heading text goes here" at bounding box center [522, 100] width 796 height 42
click at [798, 146] on div "Sale Off (P) Image" at bounding box center [522, 221] width 796 height 1411
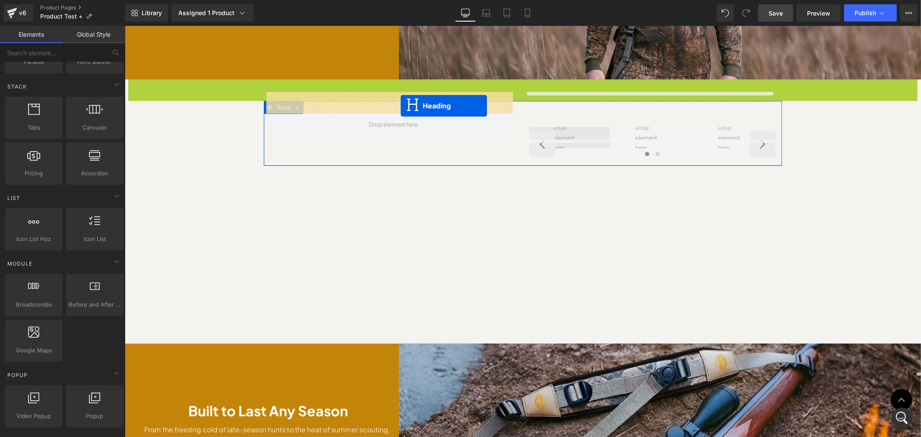
drag, startPoint x: 498, startPoint y: 76, endPoint x: 571, endPoint y: 104, distance: 77.9
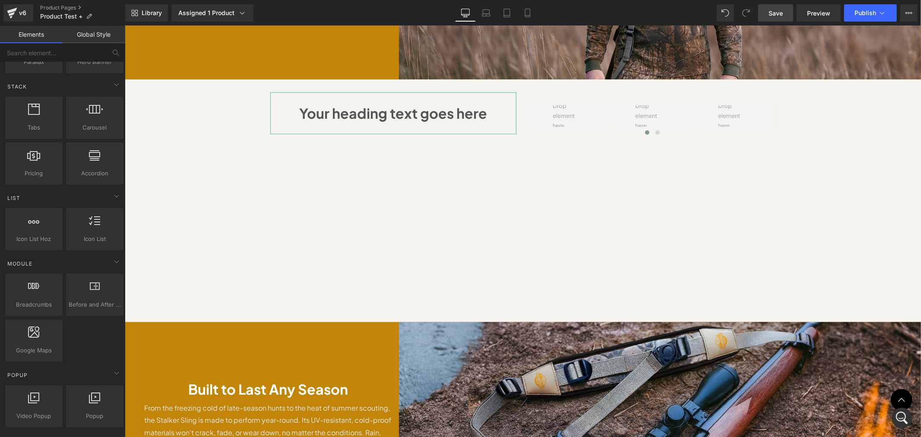
click at [825, 145] on div "Sale Off (P) Image" at bounding box center [522, 200] width 796 height 1368
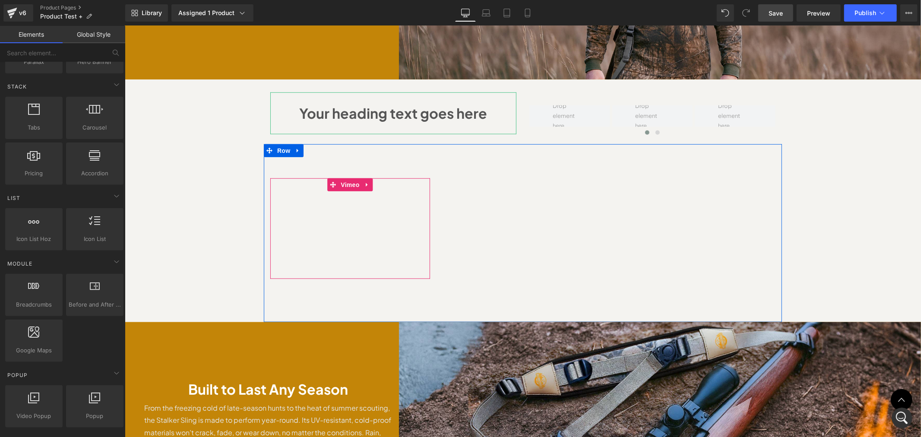
click at [327, 178] on li "Vimeo" at bounding box center [344, 184] width 34 height 13
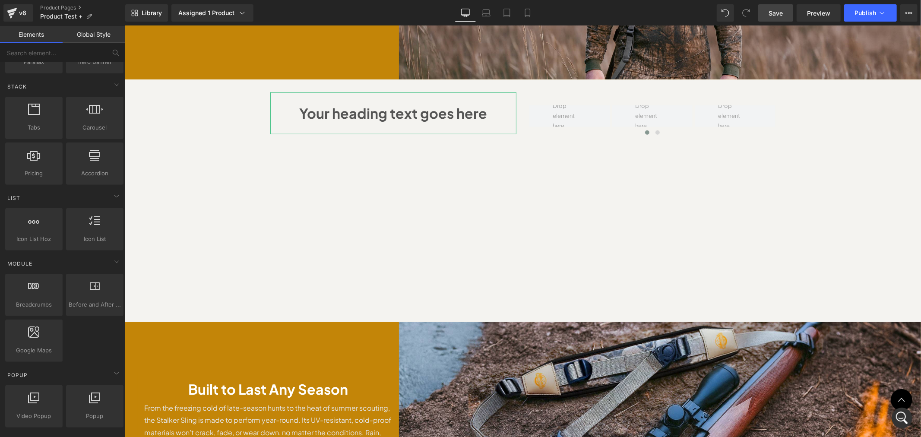
click at [790, 153] on div "Sale Off (P) Image" at bounding box center [522, 200] width 796 height 1368
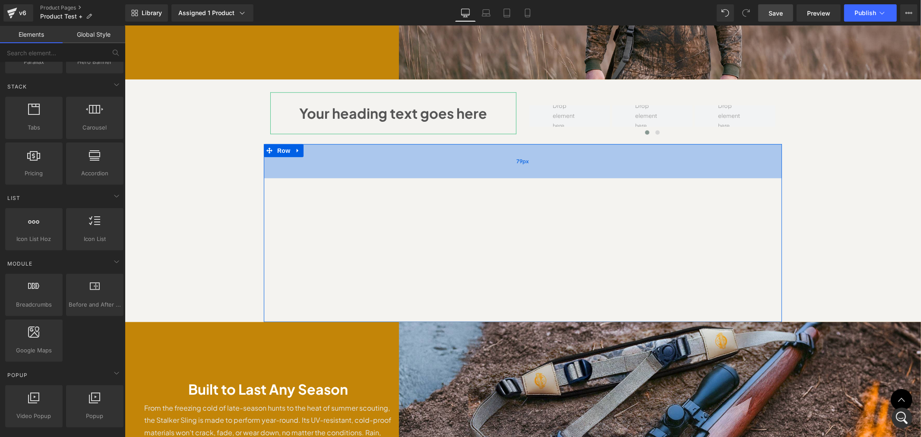
click at [326, 144] on div "79px" at bounding box center [522, 161] width 518 height 34
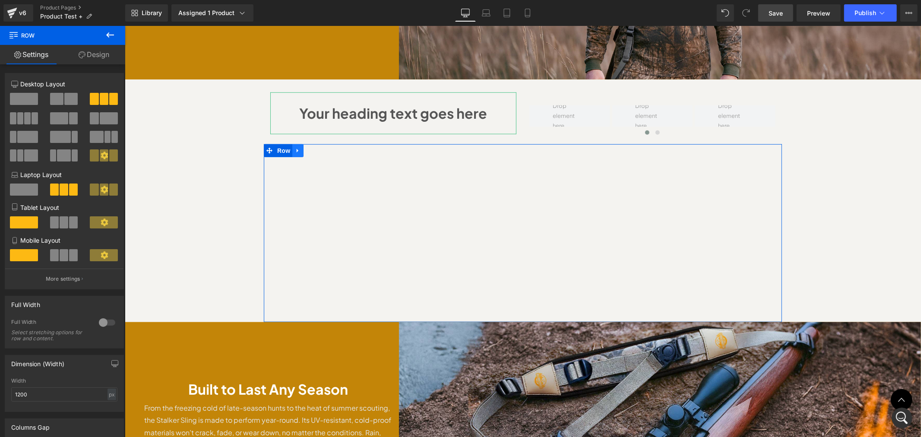
click at [293, 144] on link at bounding box center [297, 150] width 11 height 13
click at [317, 147] on icon at bounding box center [320, 150] width 6 height 6
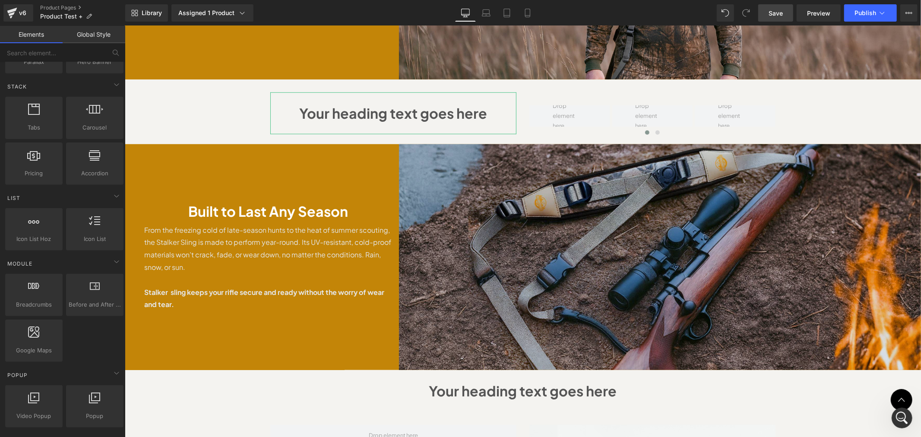
click at [811, 144] on img at bounding box center [660, 257] width 522 height 226
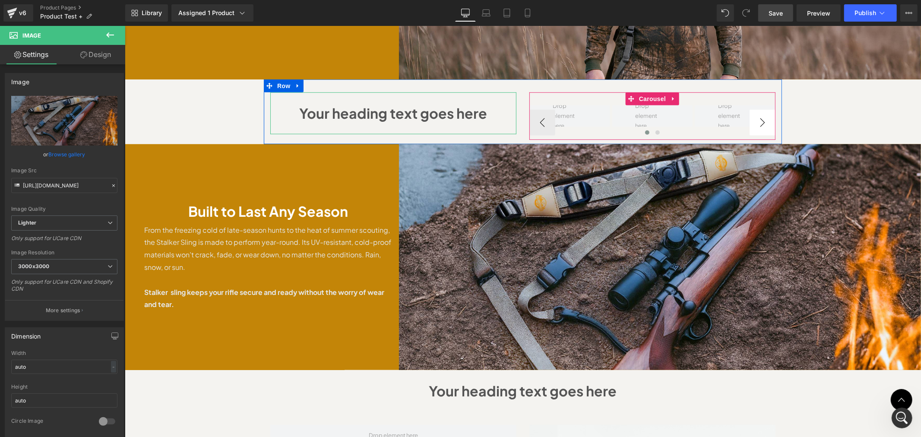
click at [762, 109] on button "›" at bounding box center [762, 122] width 26 height 26
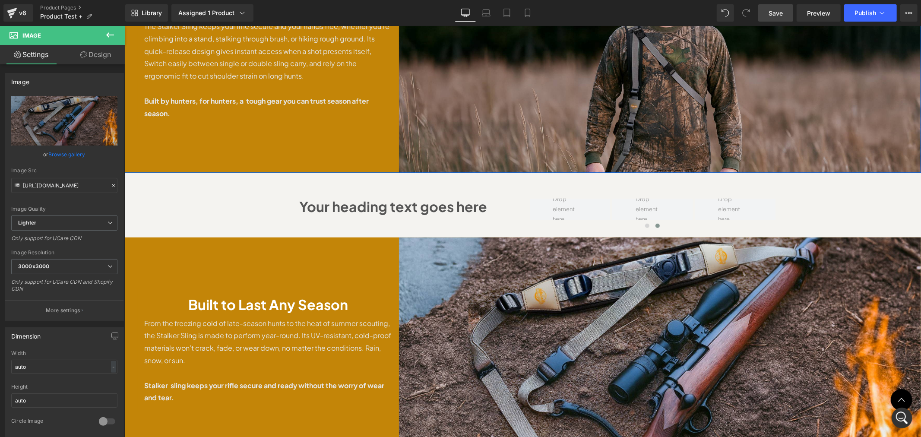
scroll to position [383, 0]
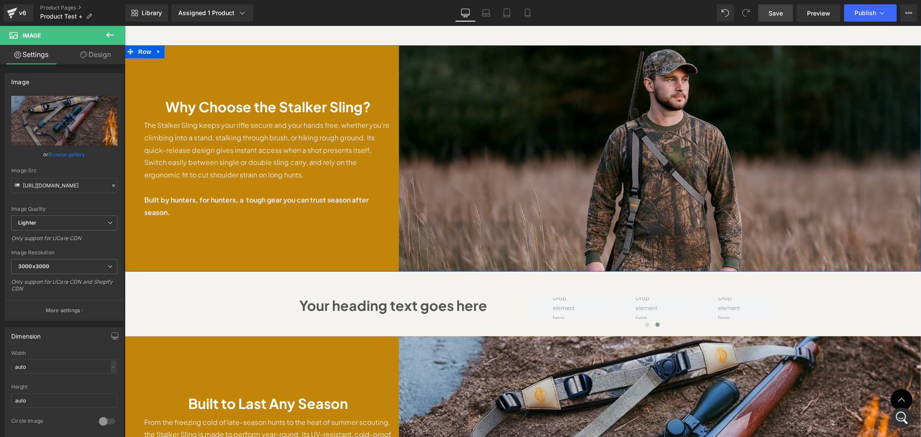
click at [212, 127] on p "The Stalker Sling keeps your rifle secure and your hands free, whether you’re c…" at bounding box center [268, 150] width 248 height 62
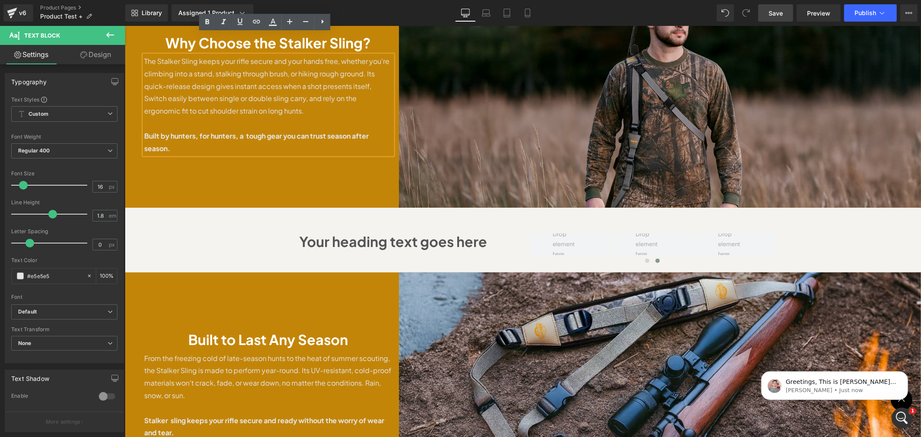
scroll to position [0, 0]
click at [821, 386] on p "[PERSON_NAME] • Just now" at bounding box center [840, 390] width 111 height 8
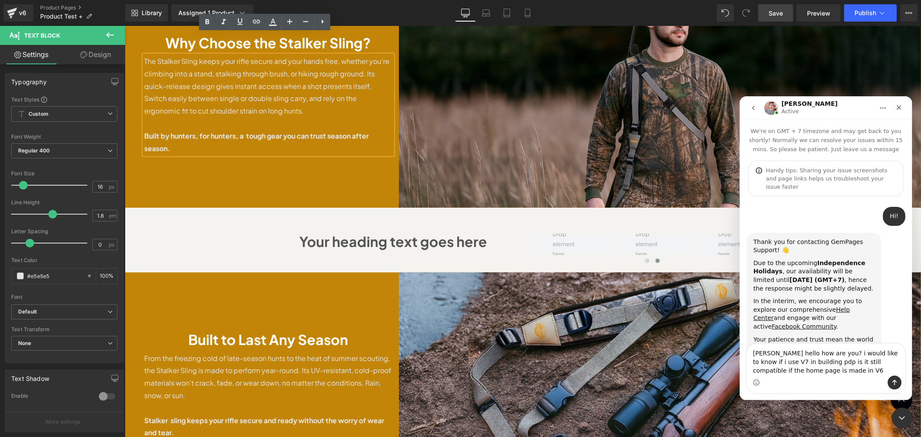
type textarea "[PERSON_NAME] hello how are you? i would like to know if i use V7 in building p…"
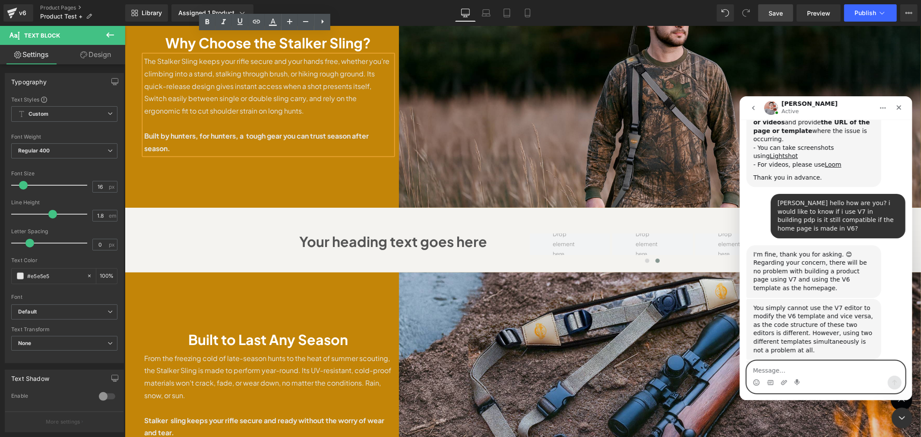
scroll to position [365, 0]
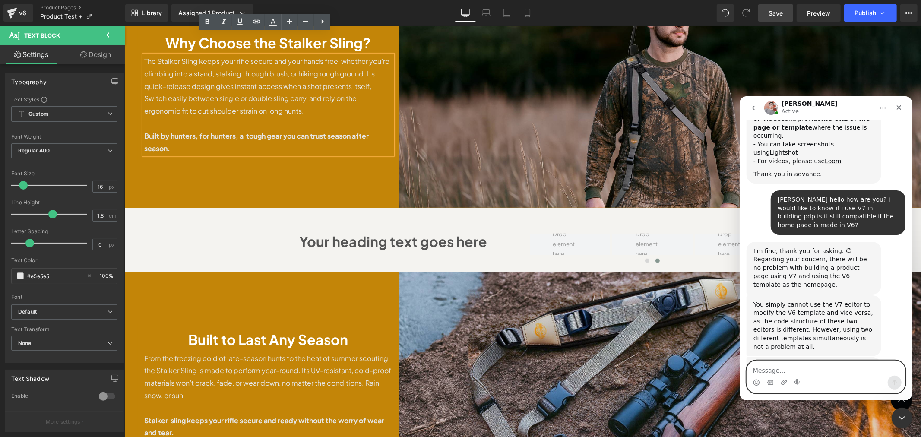
click at [777, 369] on textarea "Message…" at bounding box center [826, 368] width 158 height 15
type textarea "c"
type textarea "h"
type textarea "[PERSON_NAME] you [PERSON_NAME]"
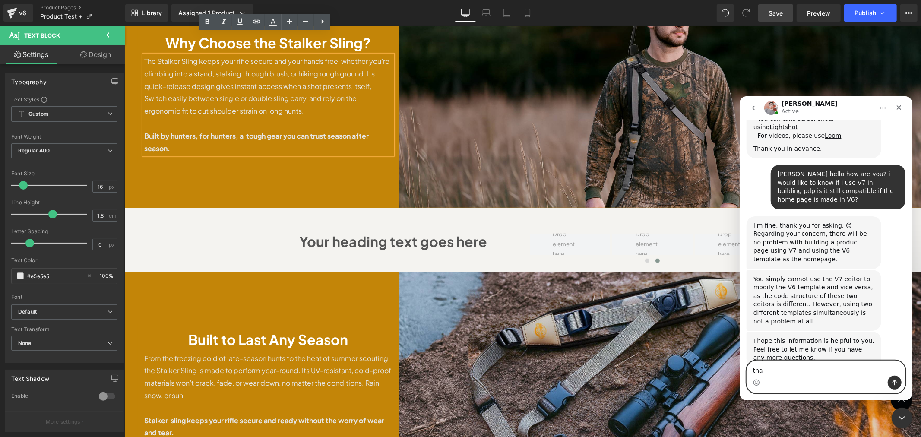
scroll to position [424, 0]
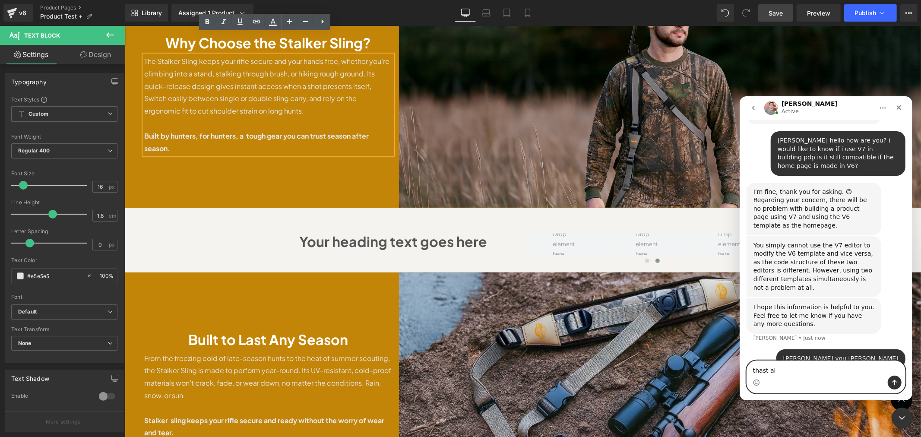
type textarea "thast all"
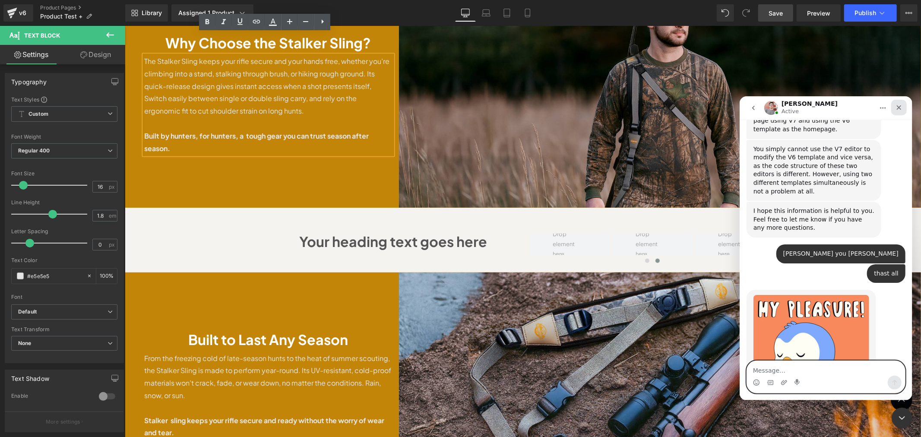
scroll to position [544, 0]
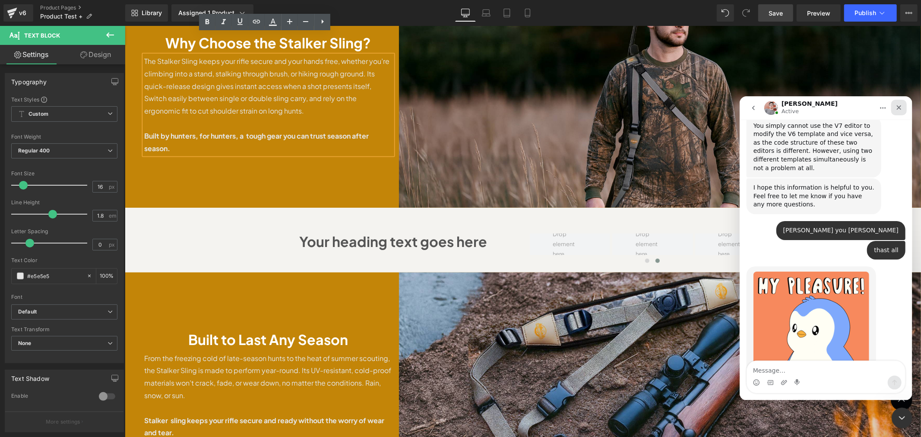
click at [900, 103] on div "Close" at bounding box center [899, 107] width 16 height 16
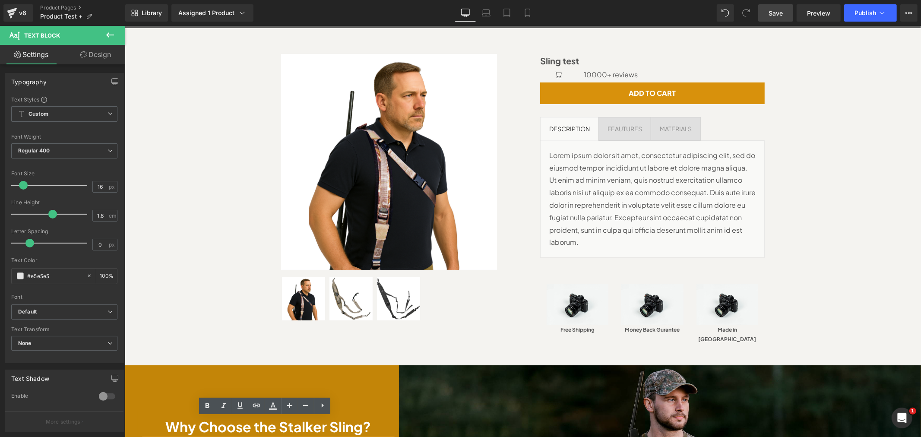
scroll to position [1014, 0]
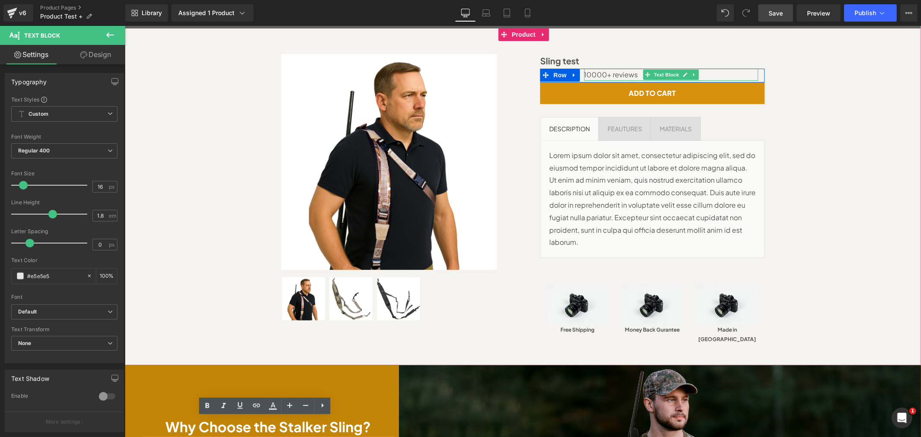
click at [588, 72] on p "10000+ reviews" at bounding box center [671, 74] width 174 height 13
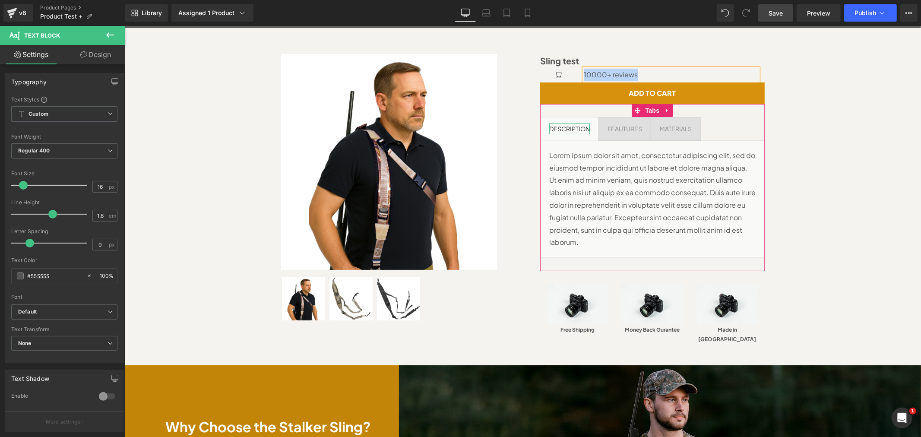
click at [580, 130] on div "DESCRIPTION" at bounding box center [569, 128] width 41 height 11
click at [44, 278] on input "#333333" at bounding box center [54, 275] width 55 height 9
click at [845, 103] on div "Sale Off (P) Image" at bounding box center [523, 196] width 788 height 311
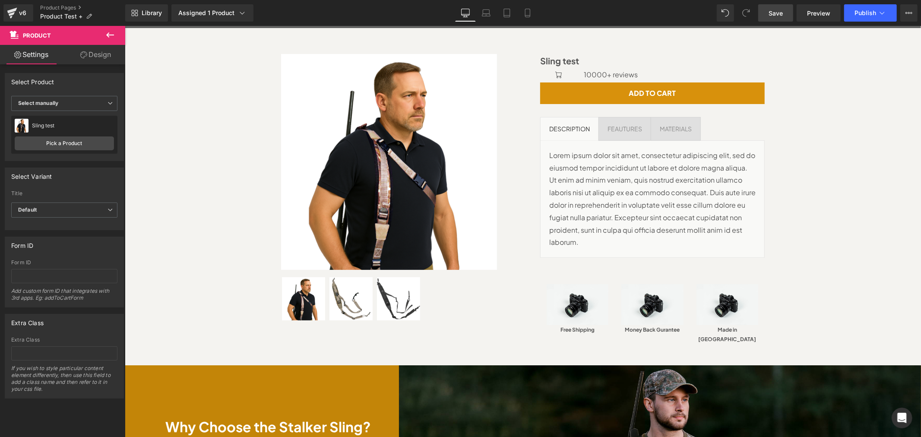
drag, startPoint x: 910, startPoint y: 106, endPoint x: 780, endPoint y: 6, distance: 164.4
click at [20, 31] on button "X" at bounding box center [10, 22] width 20 height 18
click at [104, 54] on img at bounding box center [52, 50] width 104 height 7
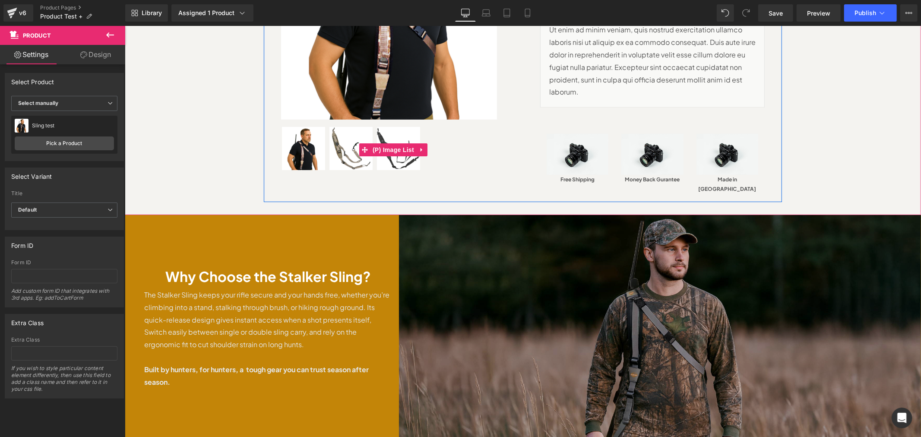
scroll to position [256, 0]
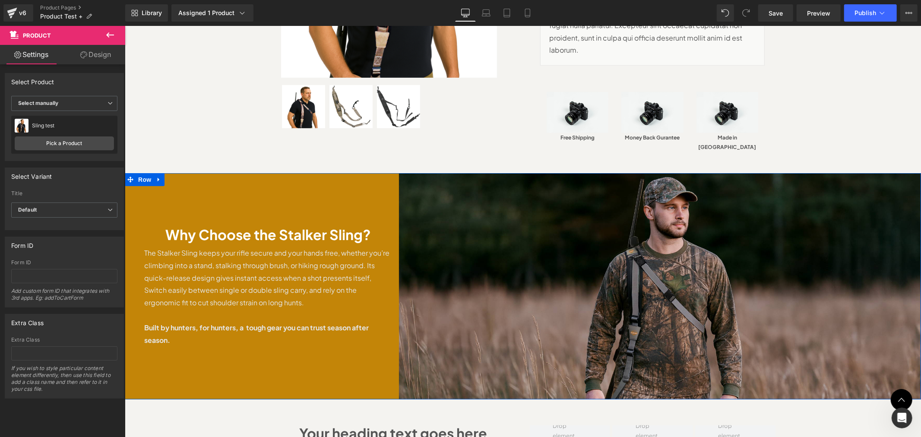
click at [378, 178] on div "Why Choose the Stalker Sling? Heading The Stalker Sling keeps your rifle secure…" at bounding box center [267, 286] width 261 height 226
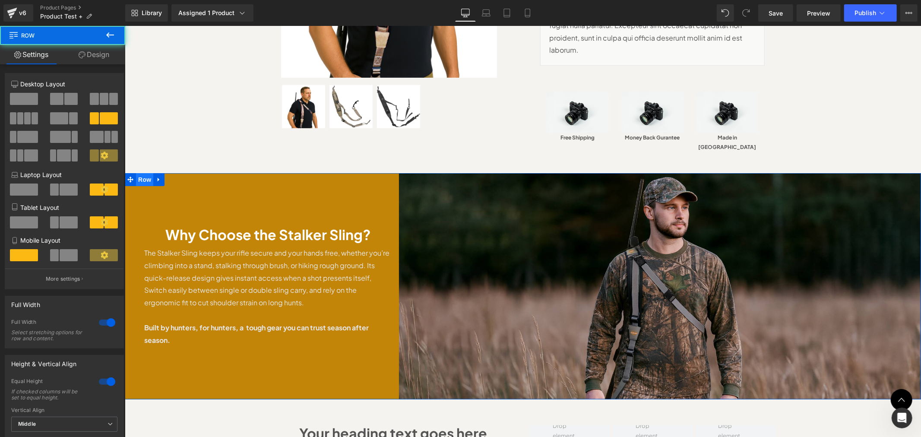
click at [144, 173] on span "Row" at bounding box center [144, 179] width 17 height 13
click at [157, 177] on icon at bounding box center [158, 179] width 2 height 4
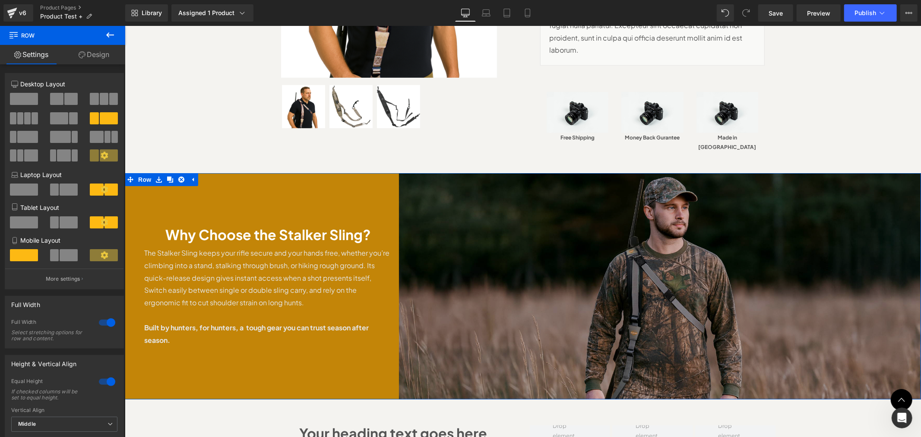
click at [499, 196] on img at bounding box center [660, 286] width 522 height 226
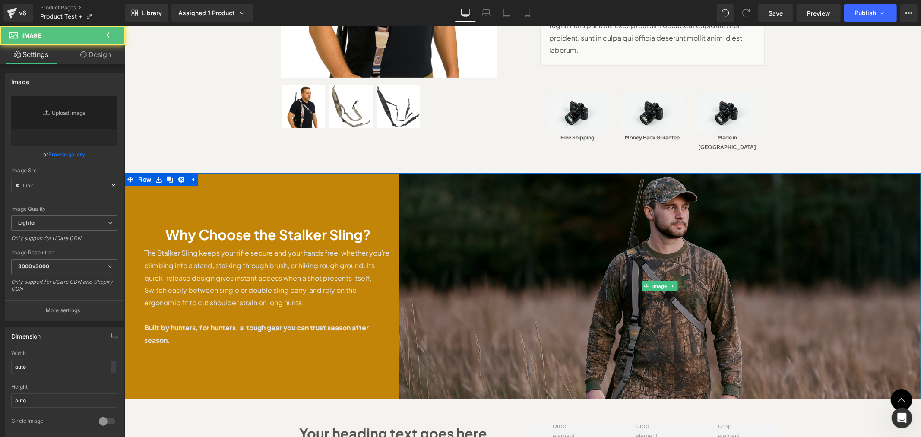
type input "[URL][DOMAIN_NAME]"
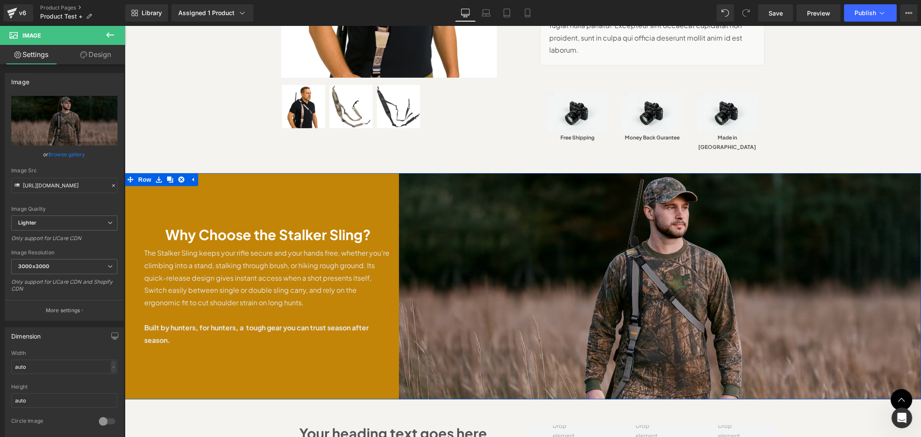
click at [341, 174] on div "Why Choose the Stalker Sling? Heading The Stalker Sling keeps your rifle secure…" at bounding box center [267, 286] width 261 height 226
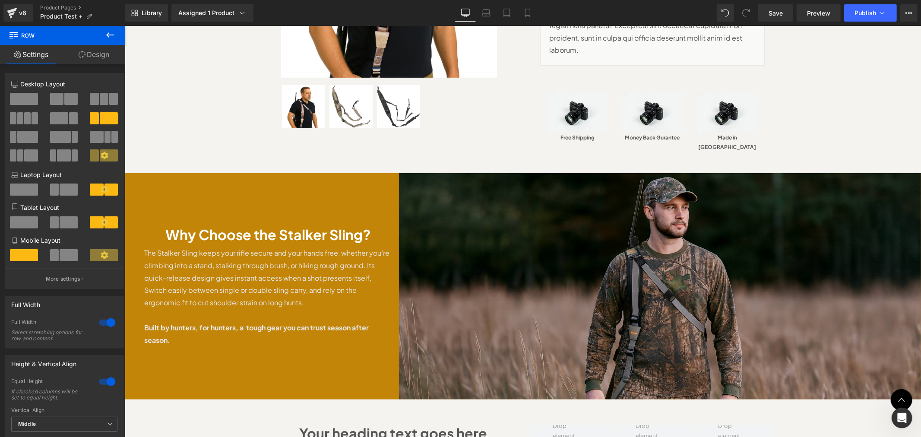
click at [104, 54] on img at bounding box center [52, 50] width 104 height 7
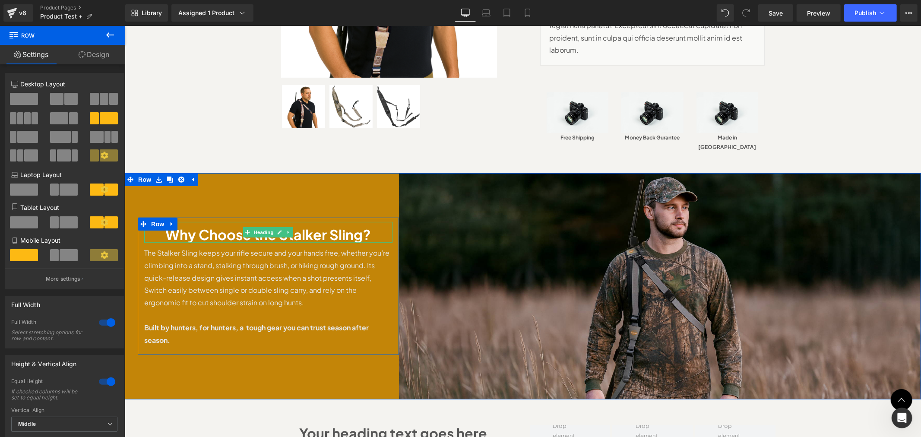
click at [244, 227] on span at bounding box center [247, 232] width 9 height 10
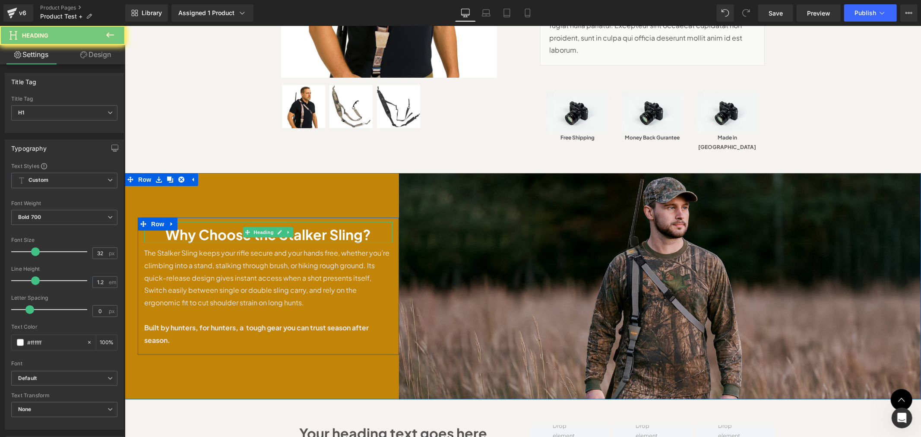
click at [210, 226] on h1 "Why Choose the Stalker Sling?" at bounding box center [268, 234] width 248 height 16
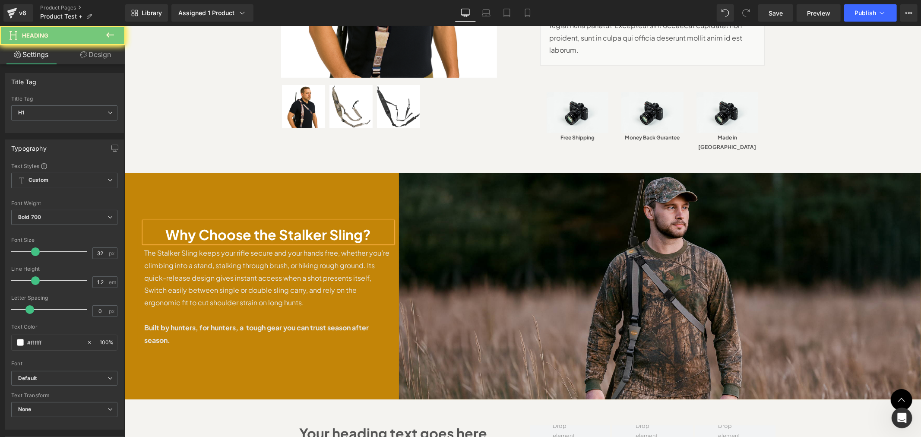
click at [210, 226] on h1 "Why Choose the Stalker Sling?" at bounding box center [268, 234] width 248 height 16
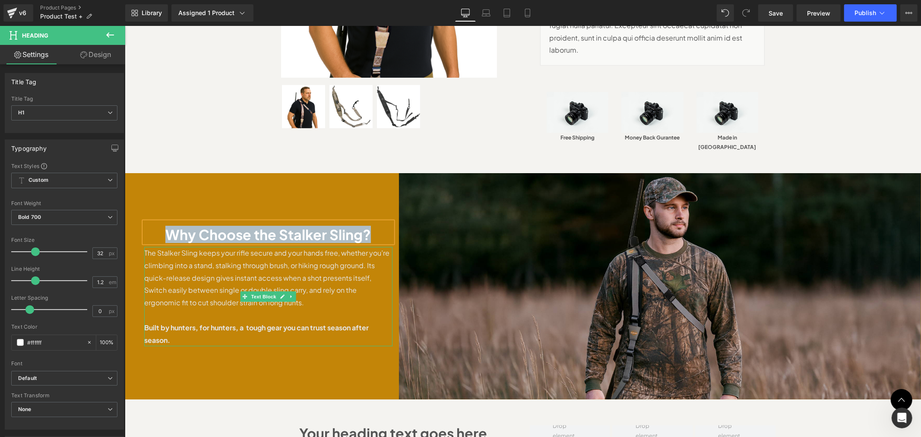
click at [265, 247] on p "The Stalker Sling keeps your rifle secure and your hands free, whether you’re c…" at bounding box center [268, 278] width 248 height 62
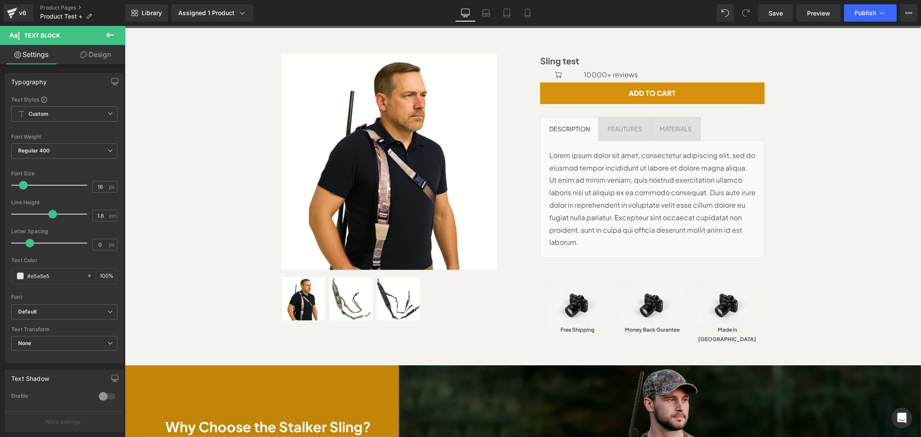
scroll to position [0, 0]
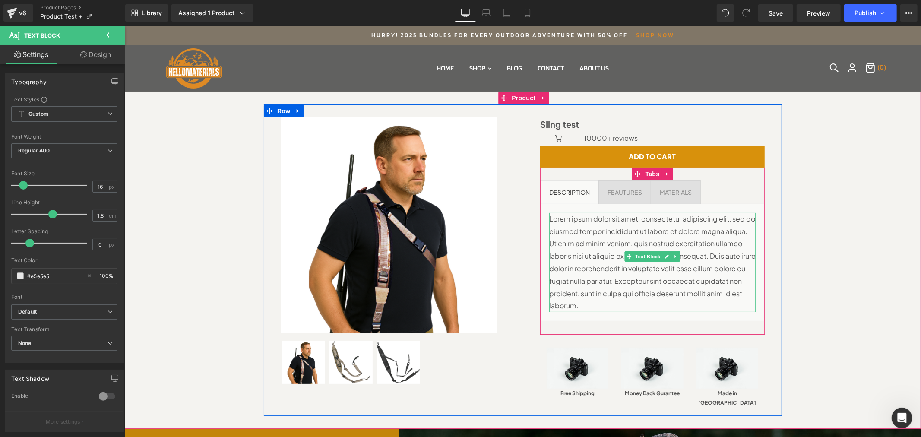
drag, startPoint x: 641, startPoint y: 248, endPoint x: 640, endPoint y: 239, distance: 9.5
click at [641, 248] on p "Lorem ipsum dolor sit amet, consectetur adipiscing elit, sed do eiusmod tempor …" at bounding box center [652, 261] width 206 height 99
click at [640, 239] on p "Lorem ipsum dolor sit amet, consectetur adipiscing elit, sed do eiusmod tempor …" at bounding box center [652, 261] width 206 height 99
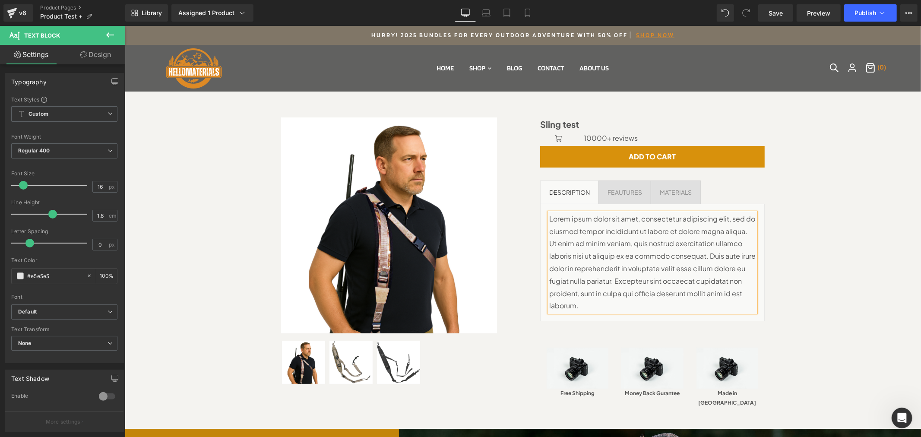
click at [640, 239] on p "Lorem ipsum dolor sit amet, consectetur adipiscing elit, sed do eiusmod tempor …" at bounding box center [652, 261] width 206 height 99
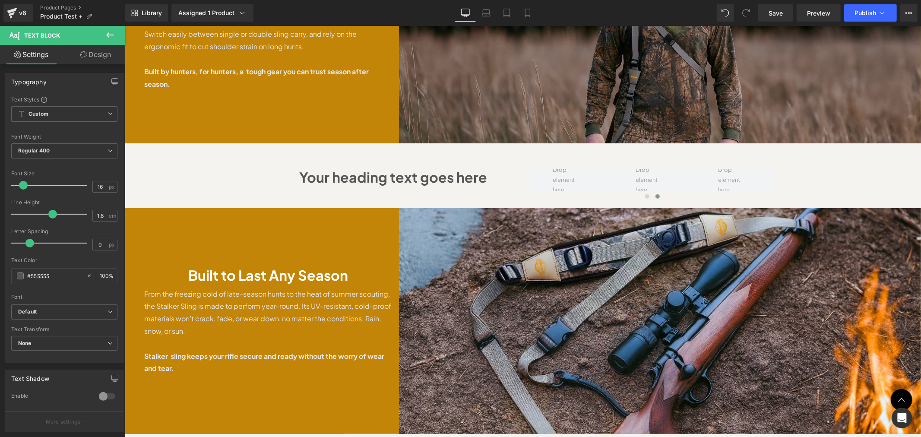
scroll to position [383, 0]
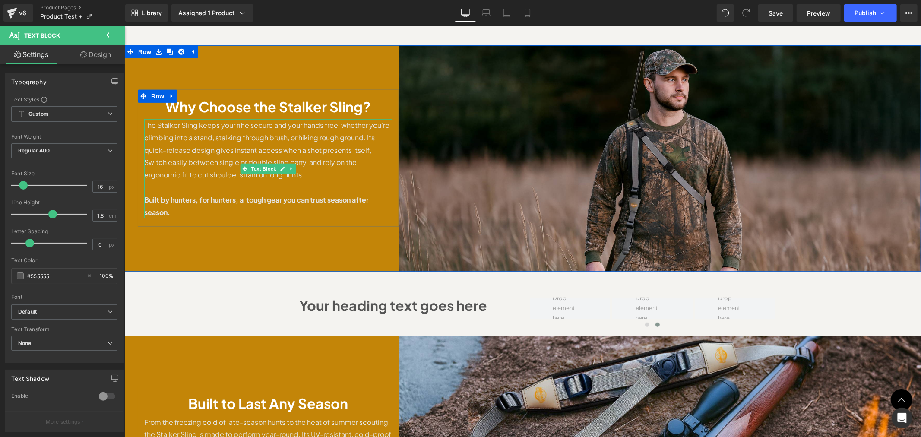
click at [237, 125] on p "The Stalker Sling keeps your rifle secure and your hands free, whether you’re c…" at bounding box center [268, 150] width 248 height 62
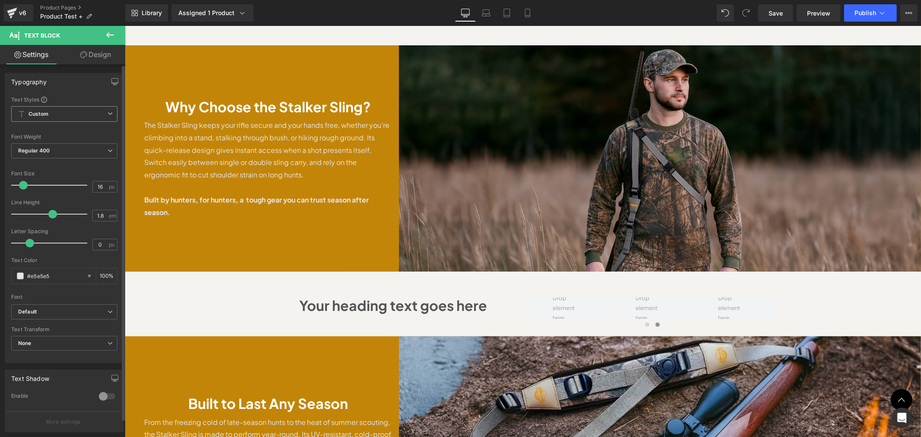
click at [108, 115] on icon at bounding box center [110, 113] width 5 height 5
click at [106, 115] on icon at bounding box center [106, 113] width 5 height 5
click at [155, 119] on p "The Stalker Sling keeps your rifle secure and your hands free, whether you’re c…" at bounding box center [268, 150] width 248 height 62
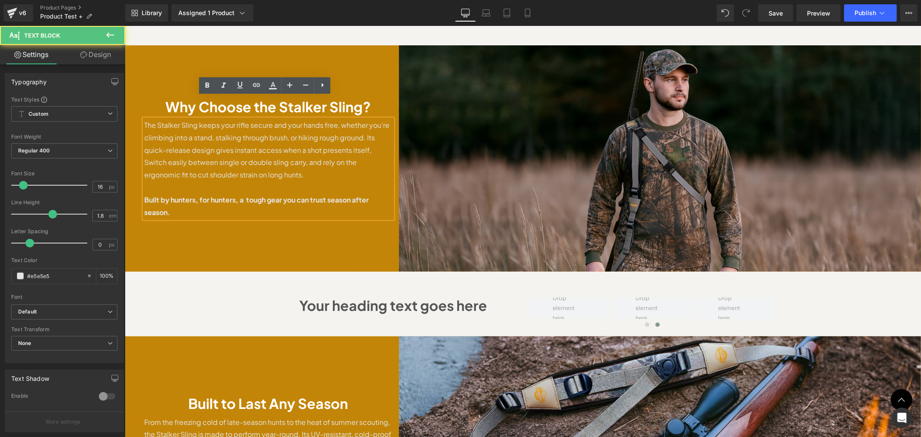
click at [155, 119] on p "The Stalker Sling keeps your rifle secure and your hands free, whether you’re c…" at bounding box center [268, 150] width 248 height 62
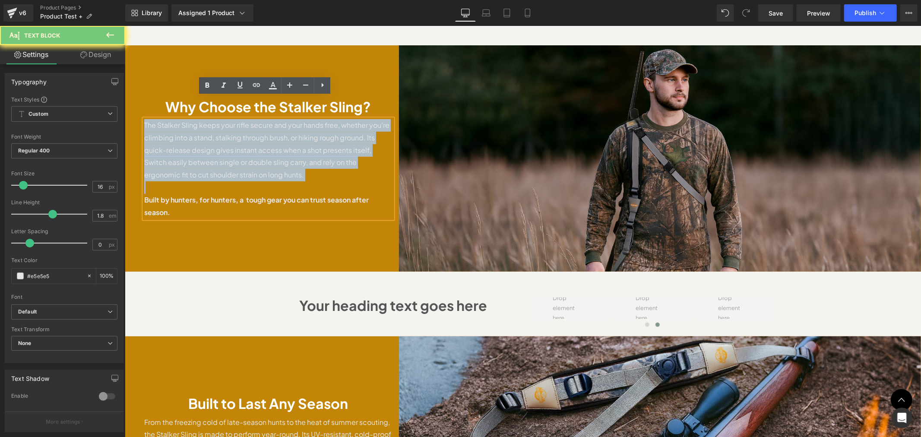
click at [155, 119] on p "The Stalker Sling keeps your rifle secure and your hands free, whether you’re c…" at bounding box center [268, 150] width 248 height 62
click at [293, 63] on div "Why Choose the Stalker Sling? Heading The Stalker Sling keeps your rifle secure…" at bounding box center [267, 158] width 261 height 226
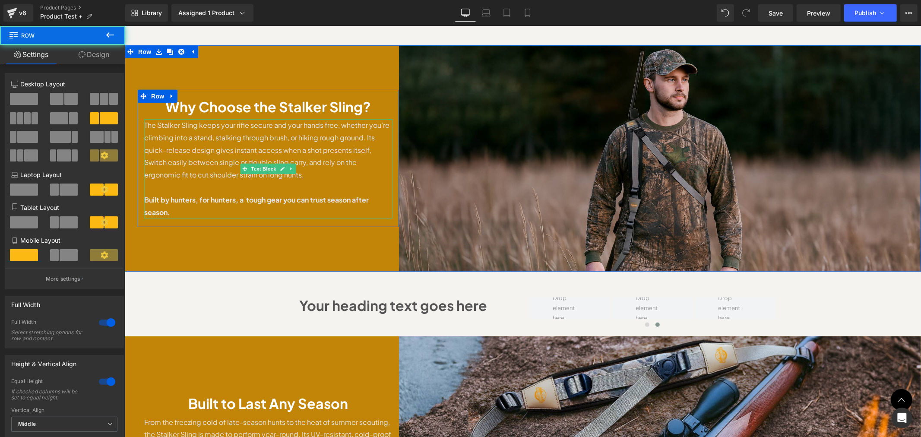
click at [301, 119] on p "The Stalker Sling keeps your rifle secure and your hands free, whether you’re c…" at bounding box center [268, 150] width 248 height 62
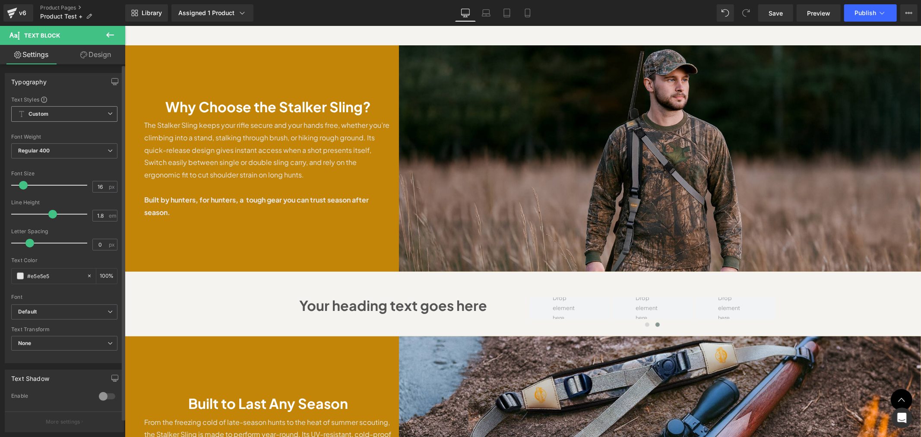
click at [110, 117] on span "Custom Setup Global Style" at bounding box center [64, 114] width 106 height 16
click at [77, 149] on div "Setup Global Style" at bounding box center [62, 149] width 103 height 20
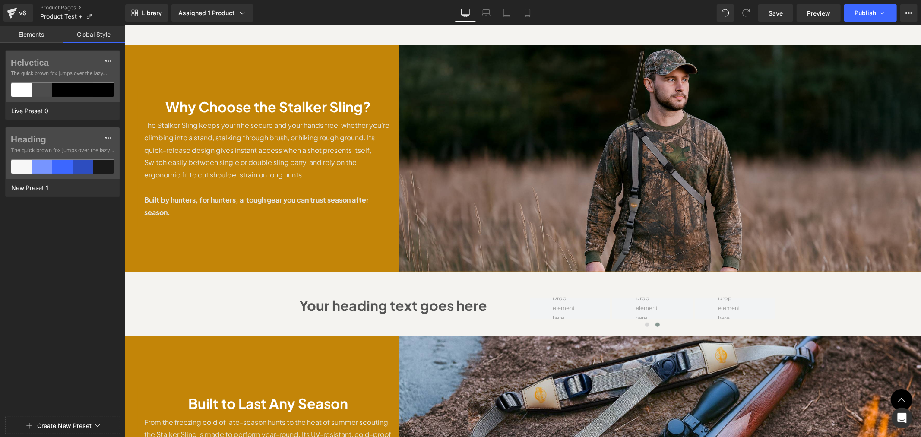
click at [241, 145] on body "Skip to content Hurry! 2025 Bundles for Every Outdoor Adventure with 50% OFF sh…" at bounding box center [522, 444] width 796 height 1604
click at [46, 90] on div at bounding box center [42, 90] width 21 height 14
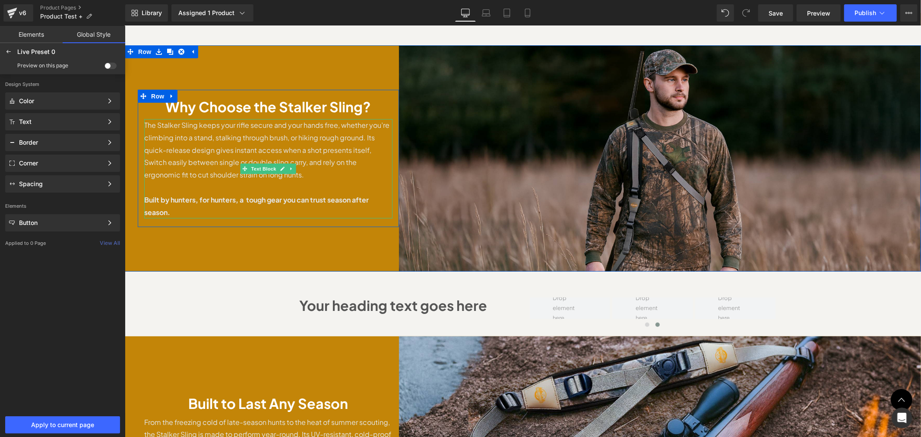
click at [321, 119] on p "The Stalker Sling keeps your rifle secure and your hands free, whether you’re c…" at bounding box center [268, 150] width 248 height 62
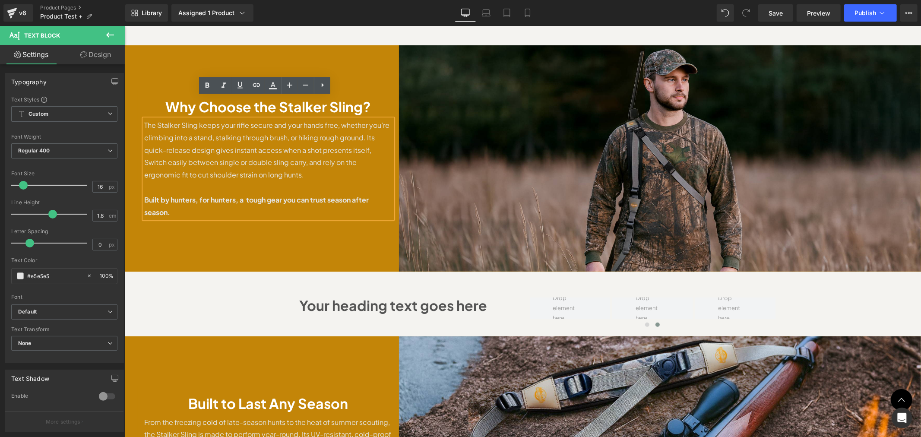
scroll to position [0, 0]
click at [301, 119] on p "The Stalker Sling keeps your rifle secure and your hands free, whether you’re c…" at bounding box center [268, 150] width 248 height 62
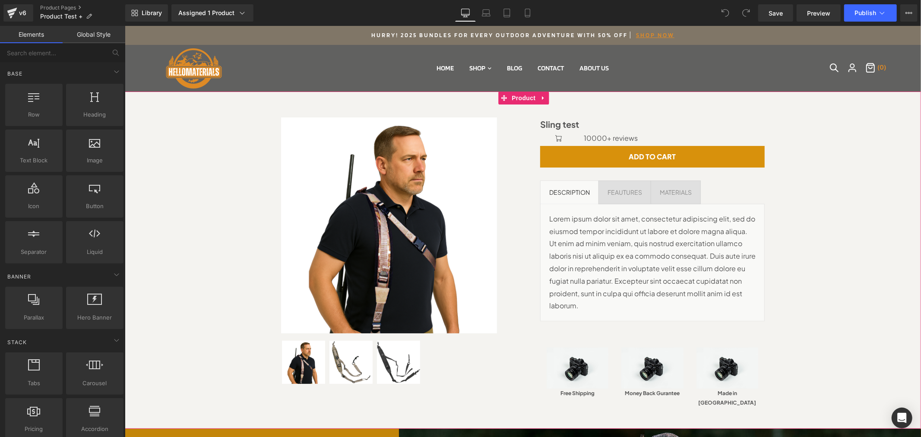
click at [823, 140] on div "Sale Off (P) Image" at bounding box center [523, 259] width 788 height 311
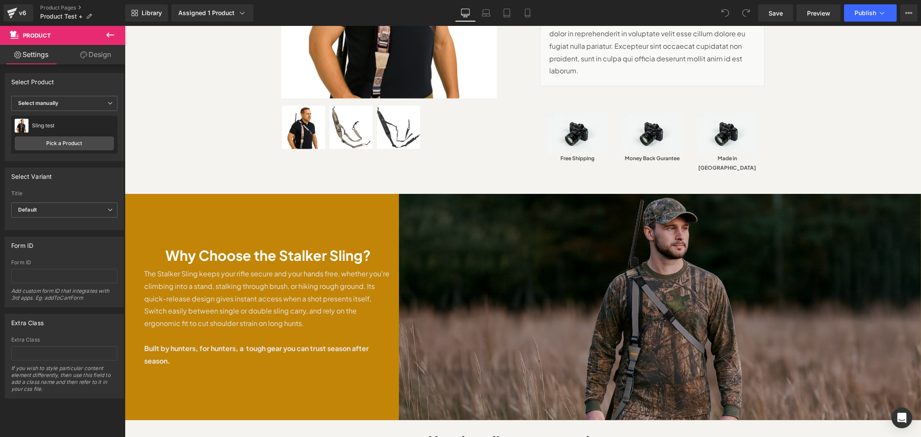
scroll to position [320, 0]
